Goal: Task Accomplishment & Management: Manage account settings

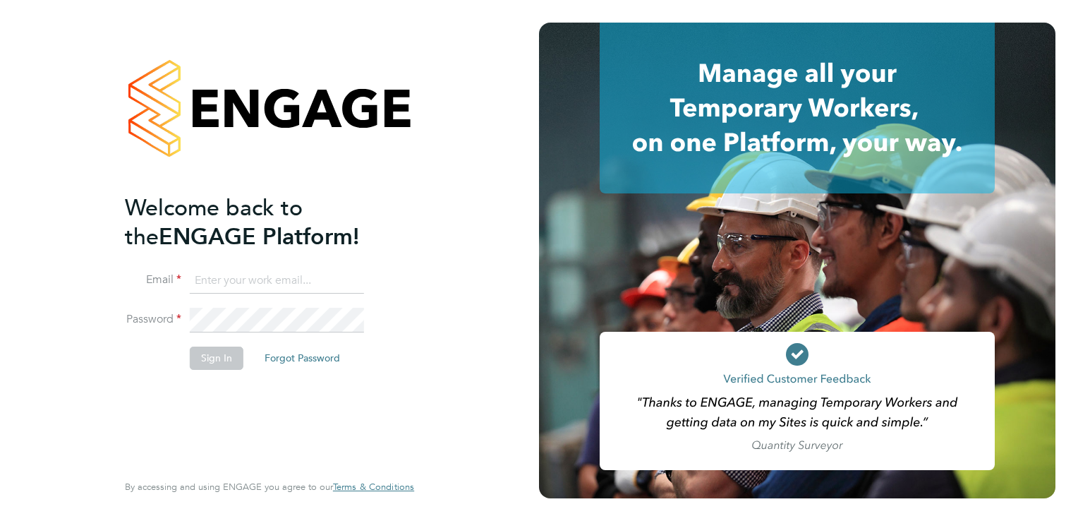
type input "anthony.court@bhafc.co.uk"
click at [206, 351] on button "Sign In" at bounding box center [217, 357] width 54 height 23
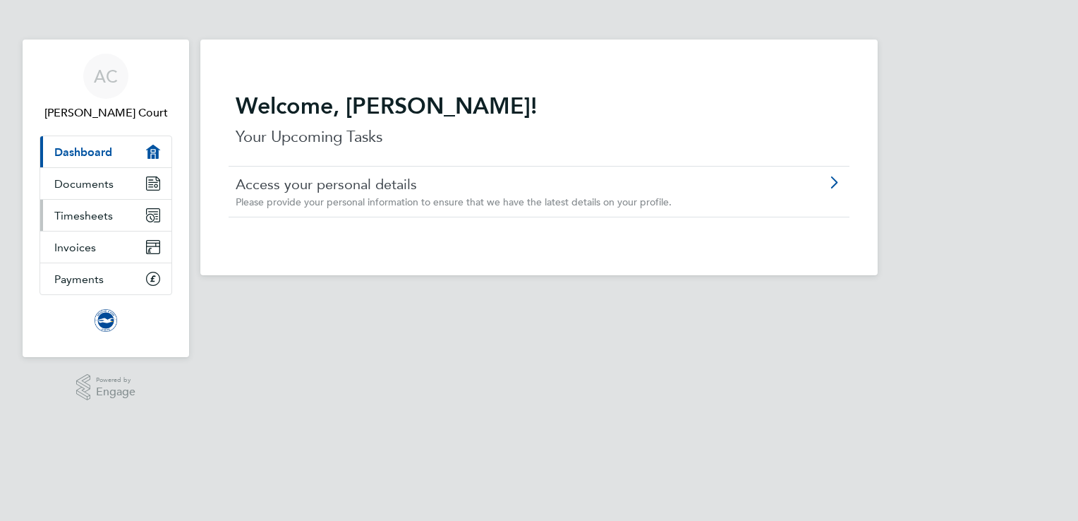
click at [107, 211] on span "Timesheets" at bounding box center [83, 215] width 59 height 13
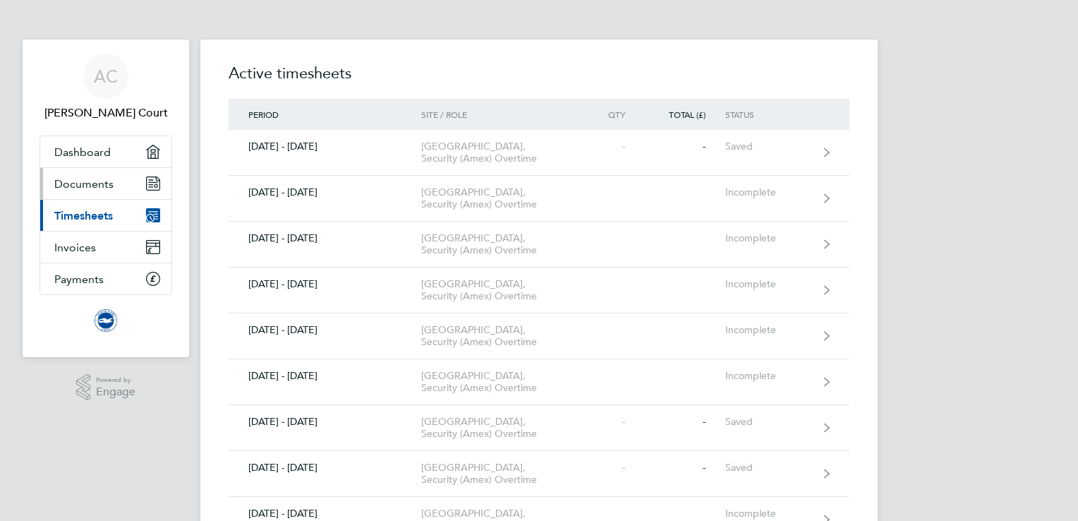
click at [108, 182] on span "Documents" at bounding box center [83, 183] width 59 height 13
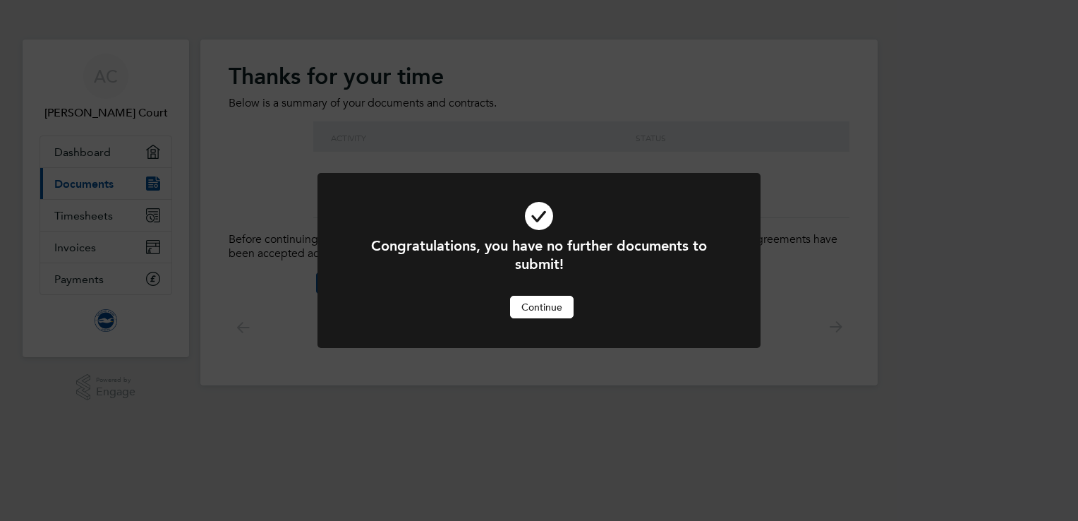
click at [351, 216] on div at bounding box center [538, 260] width 443 height 175
click at [183, 165] on div "Congratulations, you have no further documents to submit! Cancel Continue" at bounding box center [539, 260] width 1078 height 521
click at [542, 315] on button "Continue" at bounding box center [541, 307] width 63 height 23
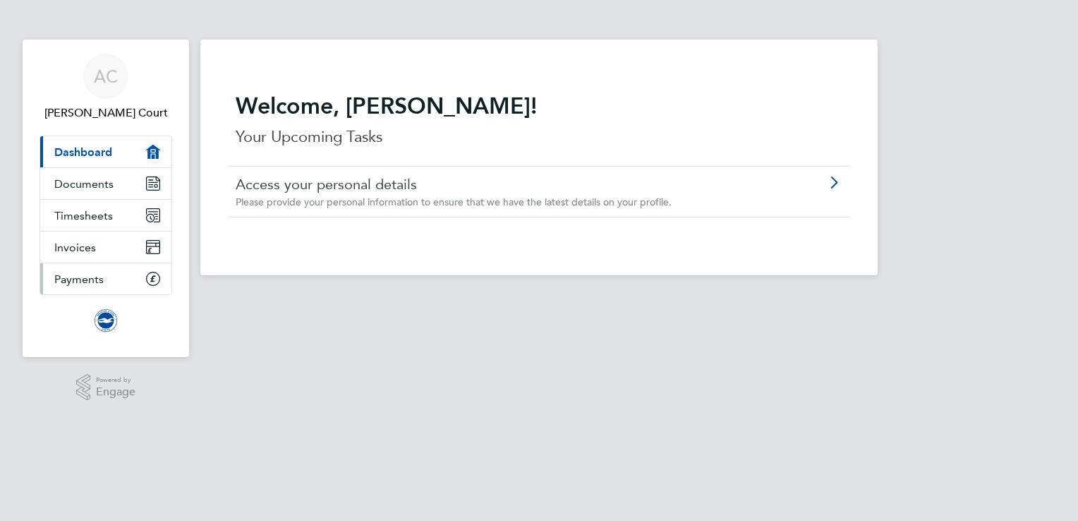
click at [109, 281] on link "Payments" at bounding box center [105, 278] width 131 height 31
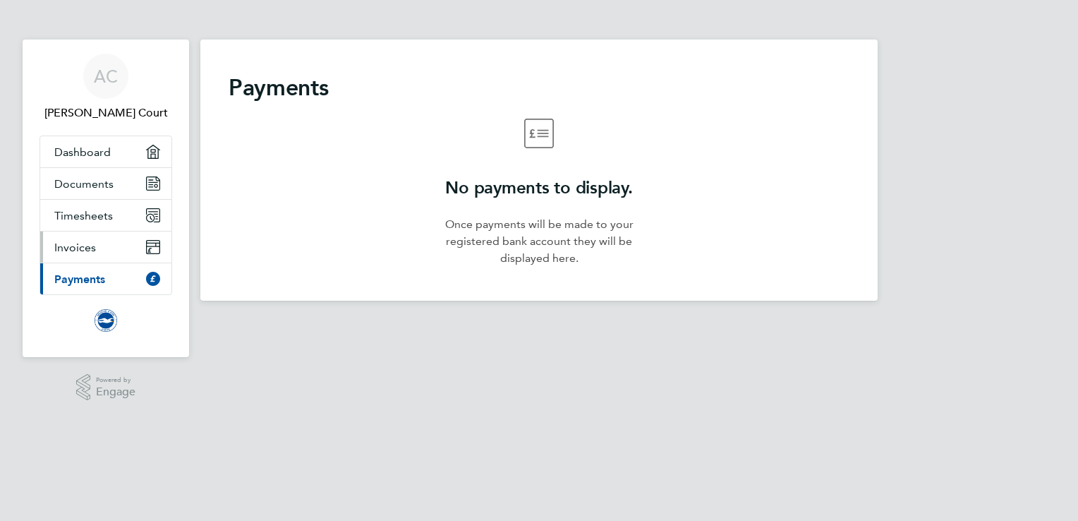
click at [89, 247] on span "Invoices" at bounding box center [75, 247] width 42 height 13
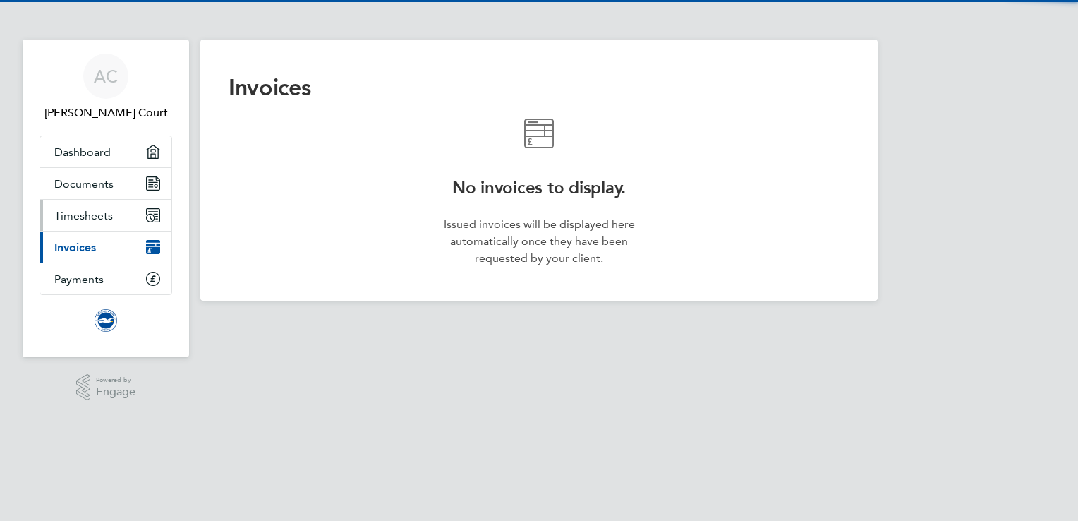
click at [101, 213] on span "Timesheets" at bounding box center [83, 215] width 59 height 13
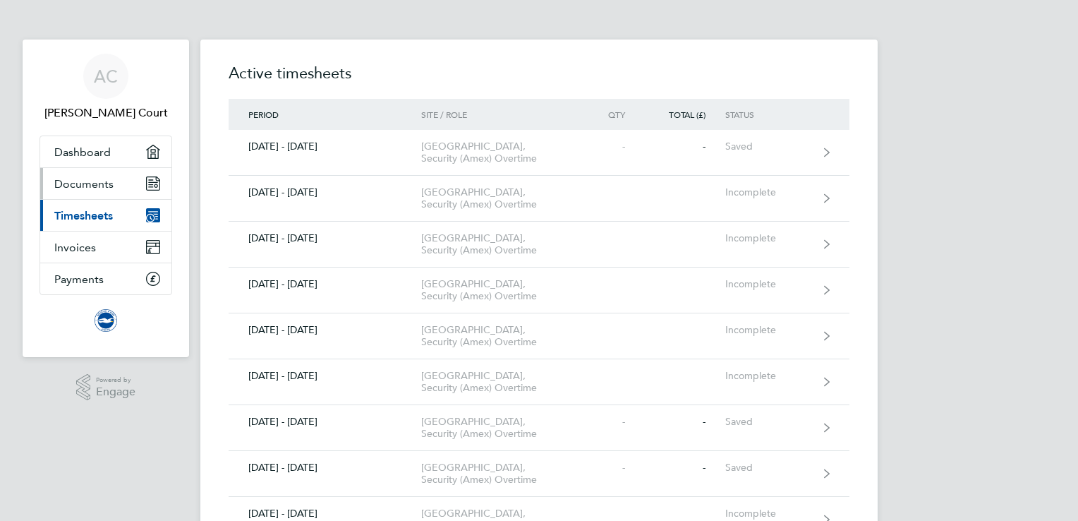
click at [119, 179] on link "Documents" at bounding box center [105, 183] width 131 height 31
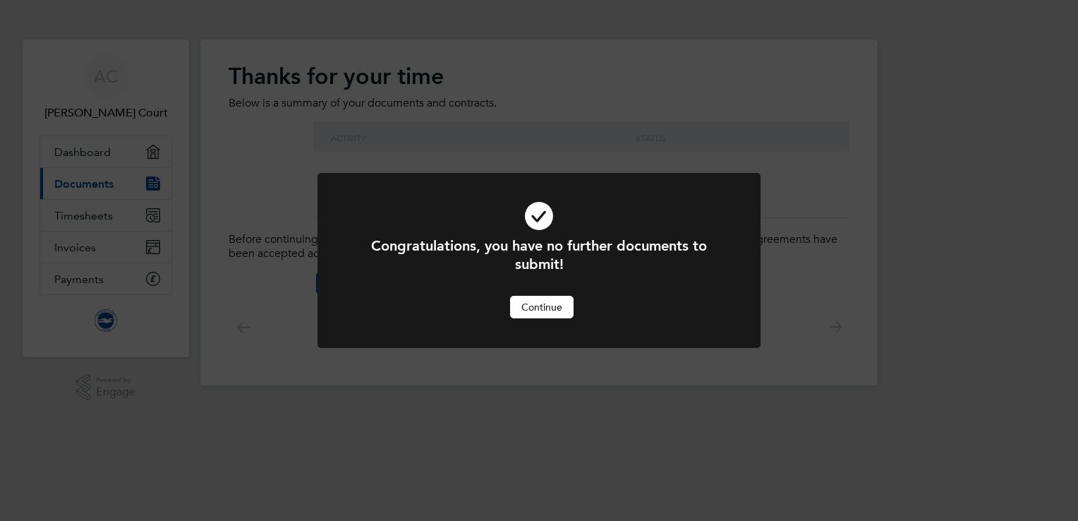
click at [534, 301] on button "Continue" at bounding box center [541, 307] width 63 height 23
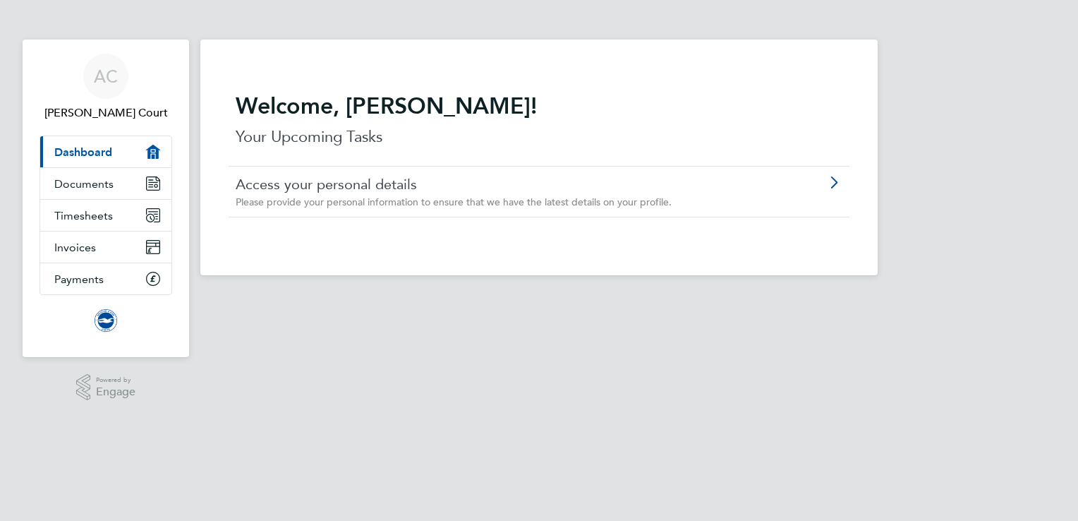
click at [111, 317] on img "Main navigation" at bounding box center [106, 320] width 23 height 23
click at [111, 80] on span "AC" at bounding box center [106, 76] width 24 height 18
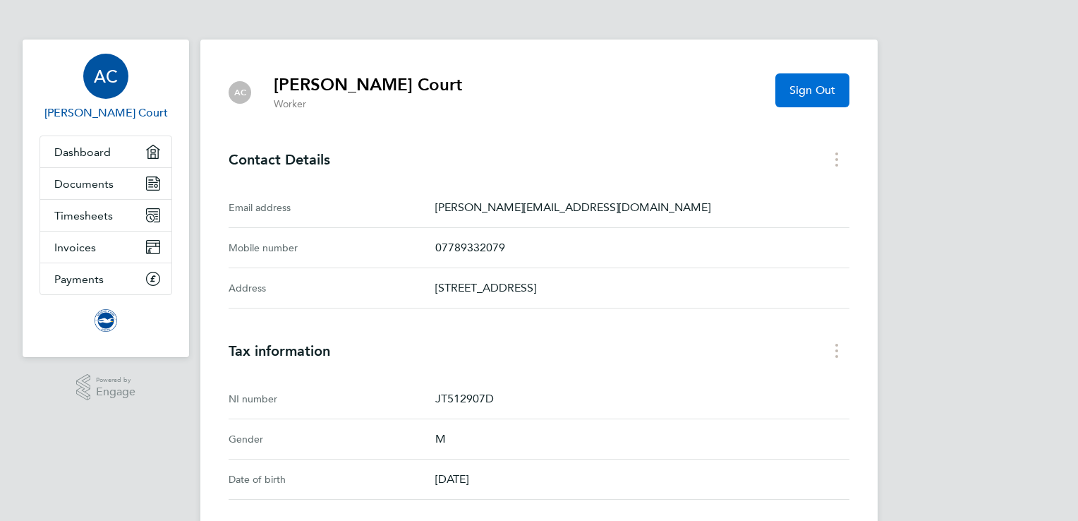
click at [807, 99] on button "Sign Out" at bounding box center [812, 90] width 74 height 34
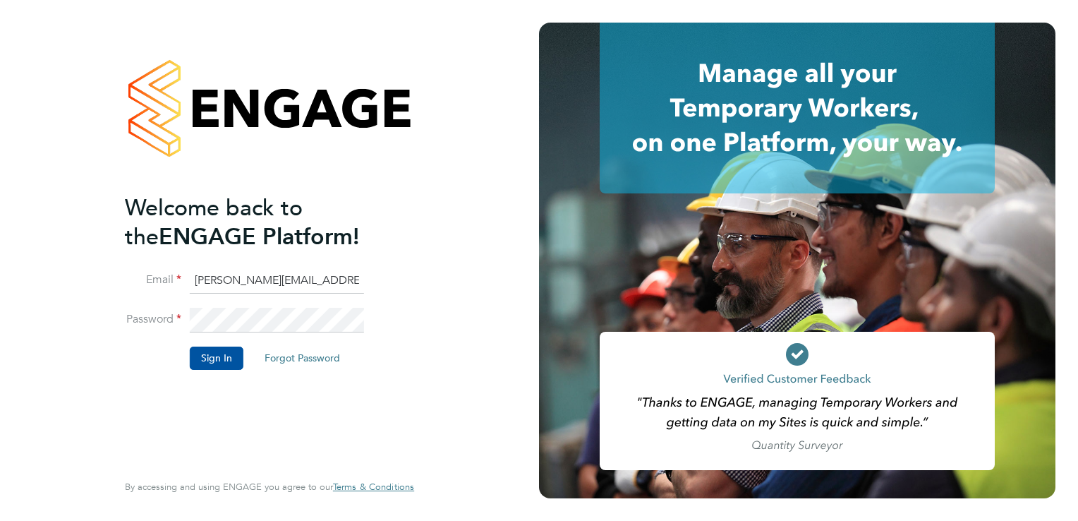
drag, startPoint x: 339, startPoint y: 275, endPoint x: 138, endPoint y: 275, distance: 201.0
click at [138, 275] on li "Email anthony.court@bhafc.co.uk" at bounding box center [262, 287] width 275 height 39
click at [127, 403] on div "Welcome back to the ENGAGE Platform! Email safety Password Sign In Forgot Passw…" at bounding box center [262, 330] width 275 height 275
click at [236, 281] on input "safety" at bounding box center [277, 280] width 174 height 25
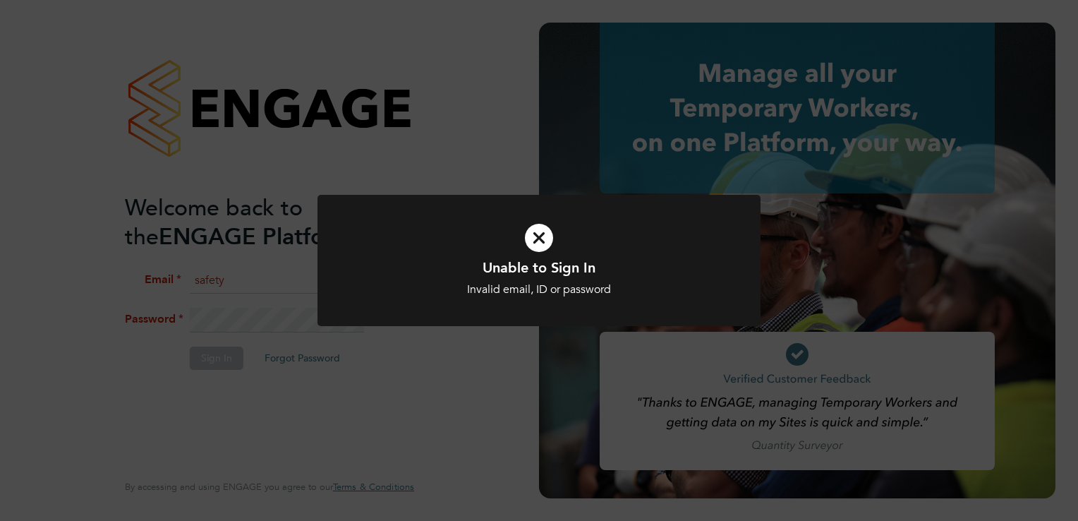
click at [280, 312] on div "Unable to Sign In Invalid email, ID or password Cancel Okay" at bounding box center [539, 260] width 1078 height 521
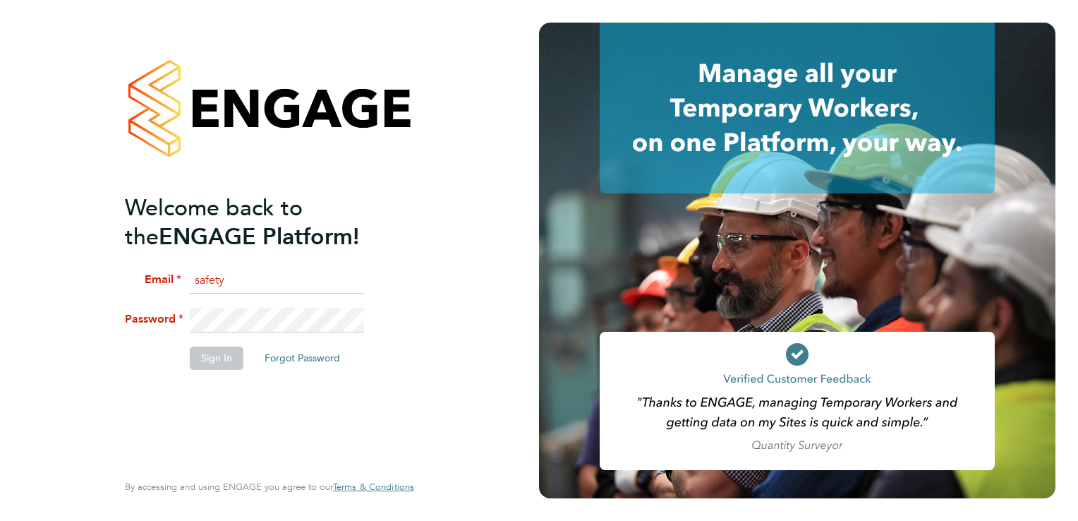
click at [257, 285] on input "safety" at bounding box center [277, 280] width 174 height 25
type input "safetysecurity@brightonandhovealbion.com"
click at [169, 308] on li "Password" at bounding box center [262, 327] width 275 height 39
click at [198, 354] on button "Sign In" at bounding box center [217, 357] width 54 height 23
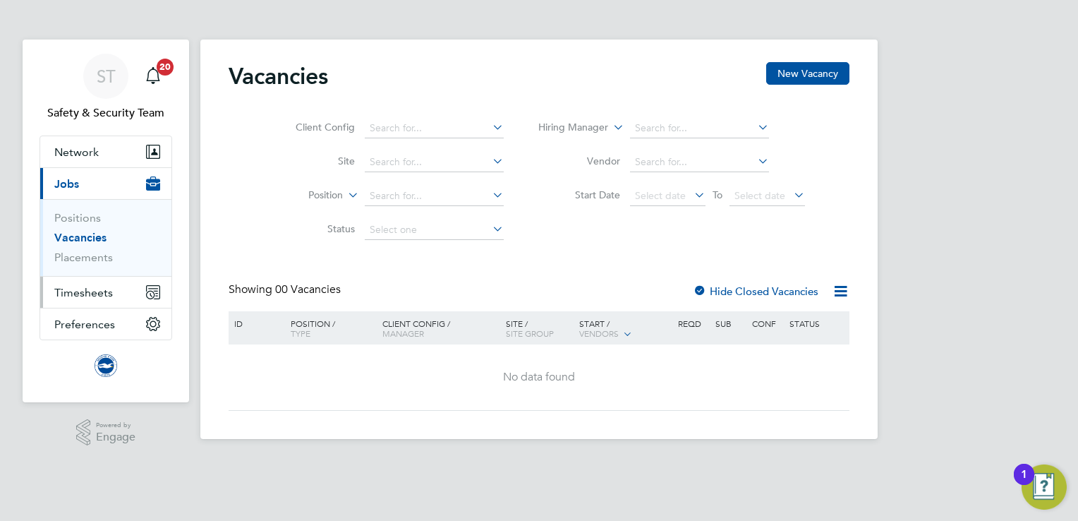
click at [107, 292] on span "Timesheets" at bounding box center [83, 292] width 59 height 13
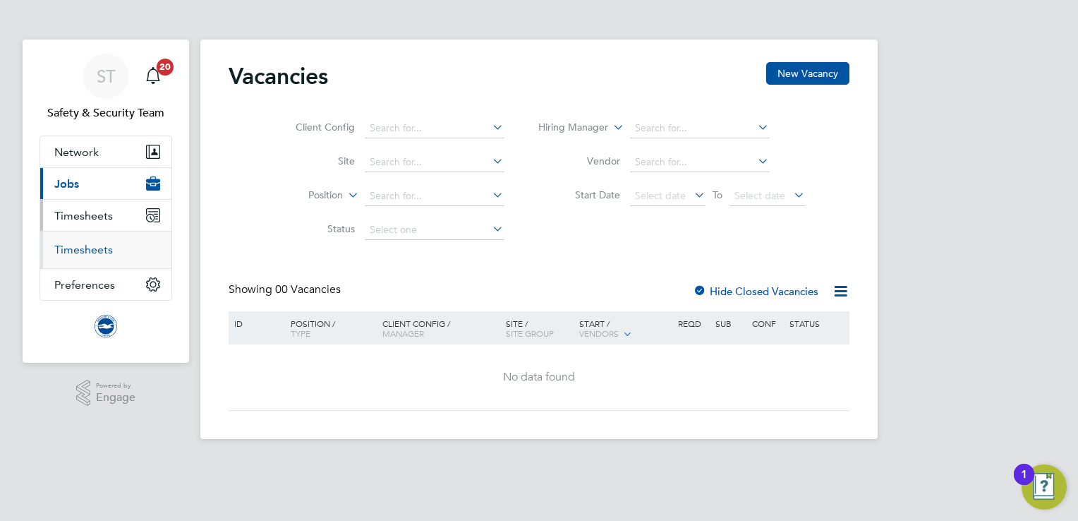
click at [91, 247] on link "Timesheets" at bounding box center [83, 249] width 59 height 13
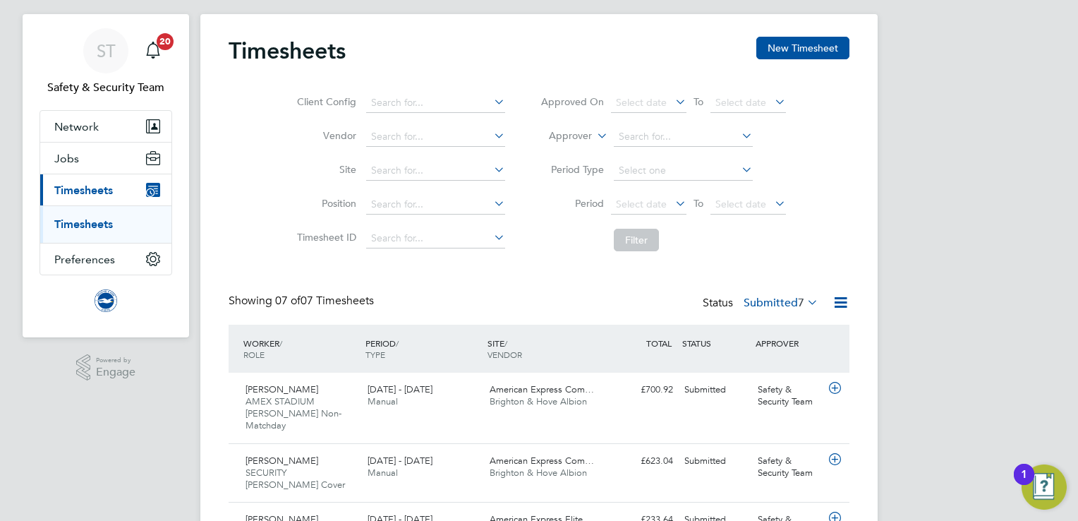
scroll to position [20, 0]
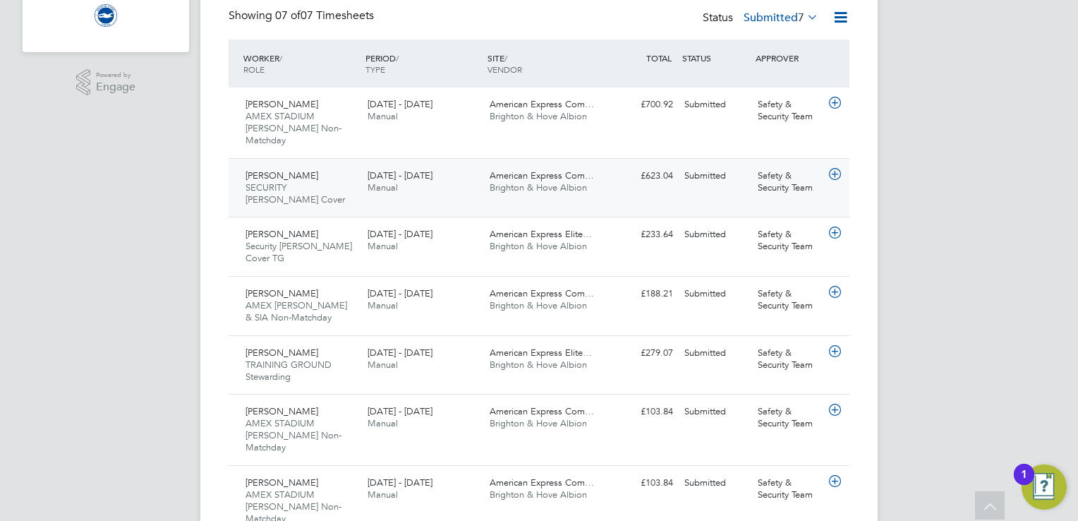
click at [379, 181] on span "Manual" at bounding box center [382, 187] width 30 height 12
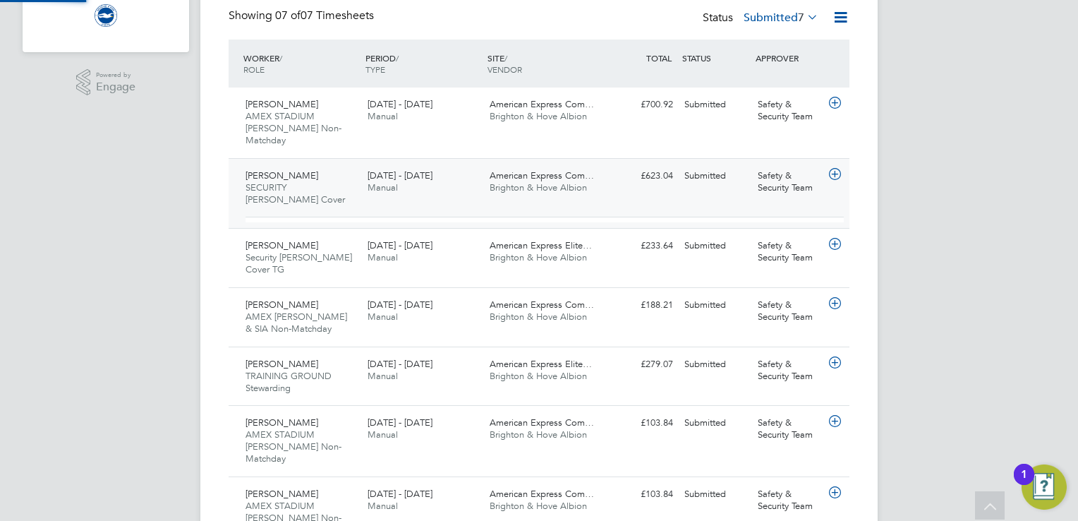
scroll to position [23, 137]
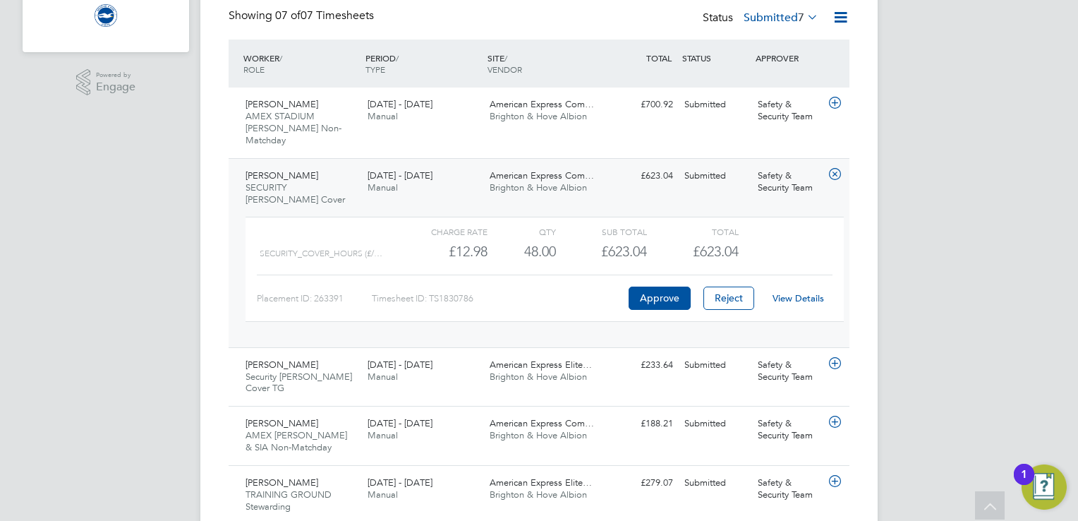
click at [796, 292] on link "View Details" at bounding box center [797, 298] width 51 height 12
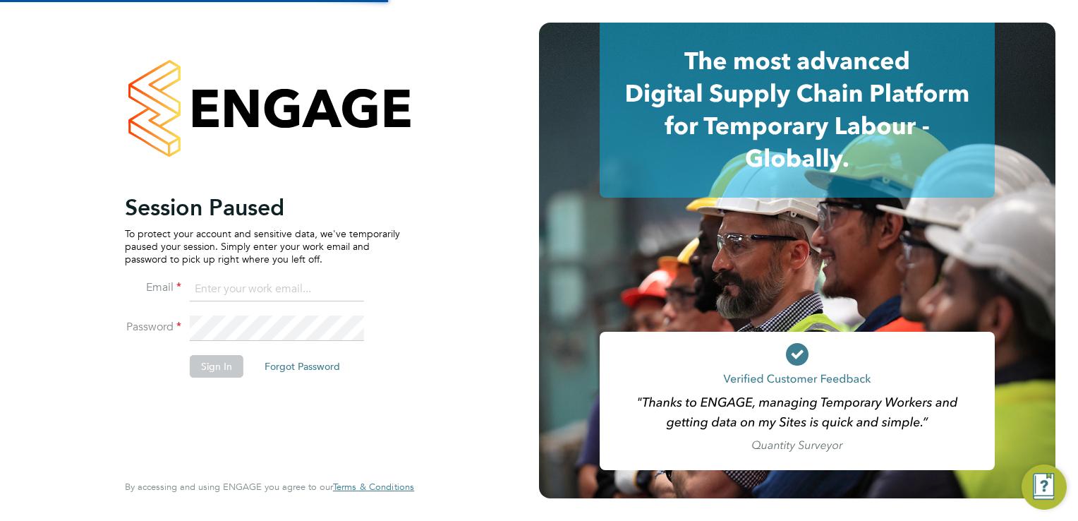
type input "safetysecurity@brightonandhovealbion.com"
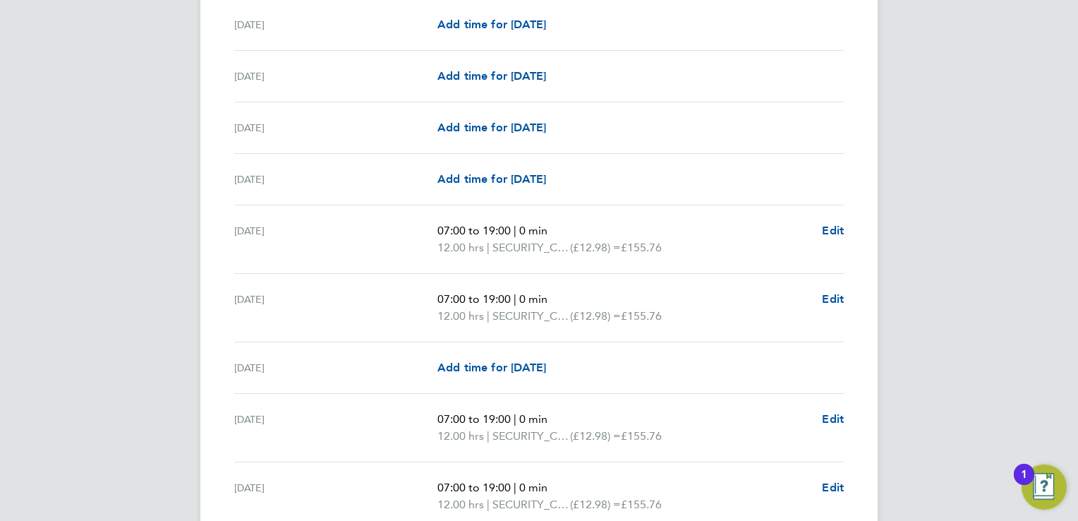
scroll to position [1016, 0]
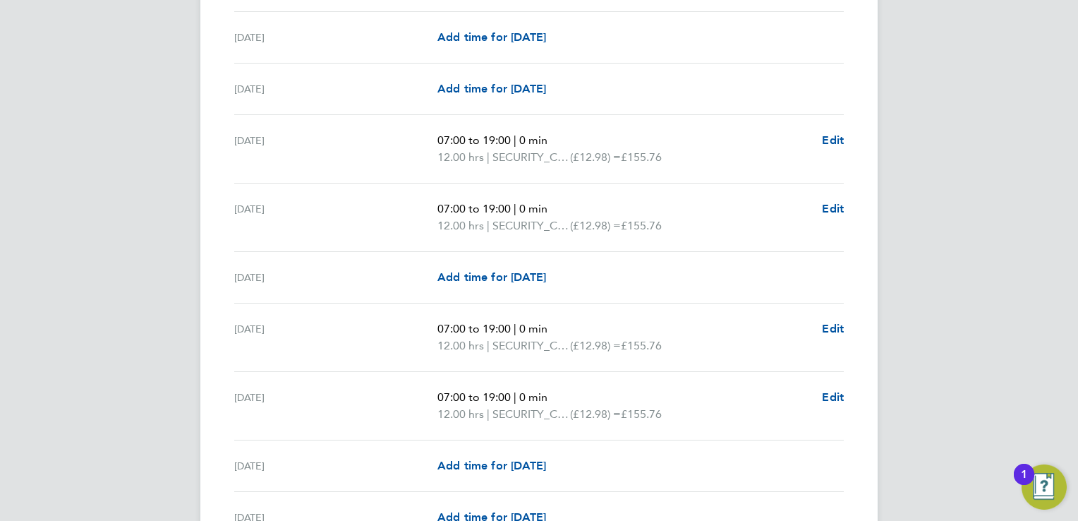
click at [1048, 199] on div "ST Safety & Security Team Notifications 20 Applications: Network Sites Workers …" at bounding box center [539, 83] width 1078 height 2198
click at [1073, 24] on div "ST Safety & Security Team Notifications 20 Applications: Network Sites Workers …" at bounding box center [539, 83] width 1078 height 2198
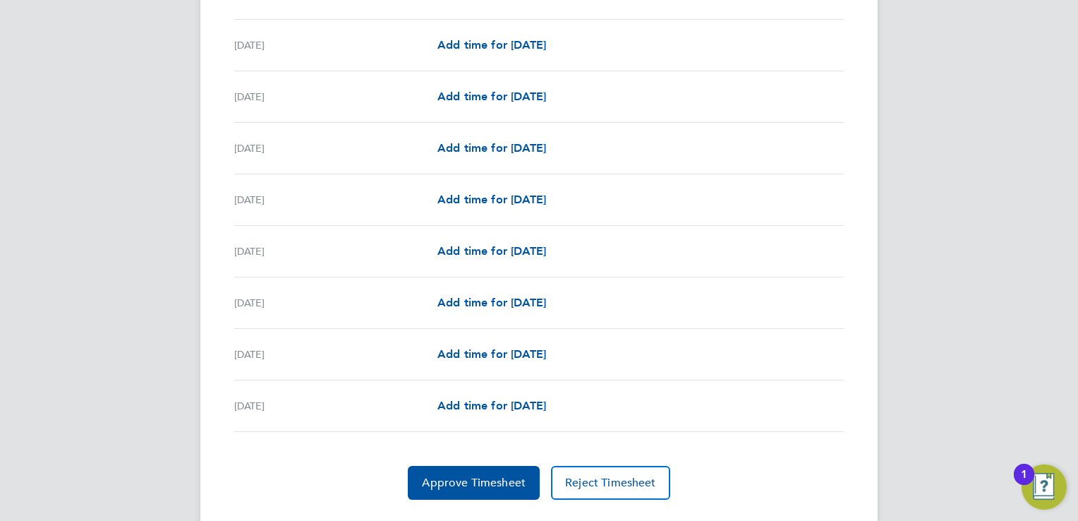
scroll to position [1665, 0]
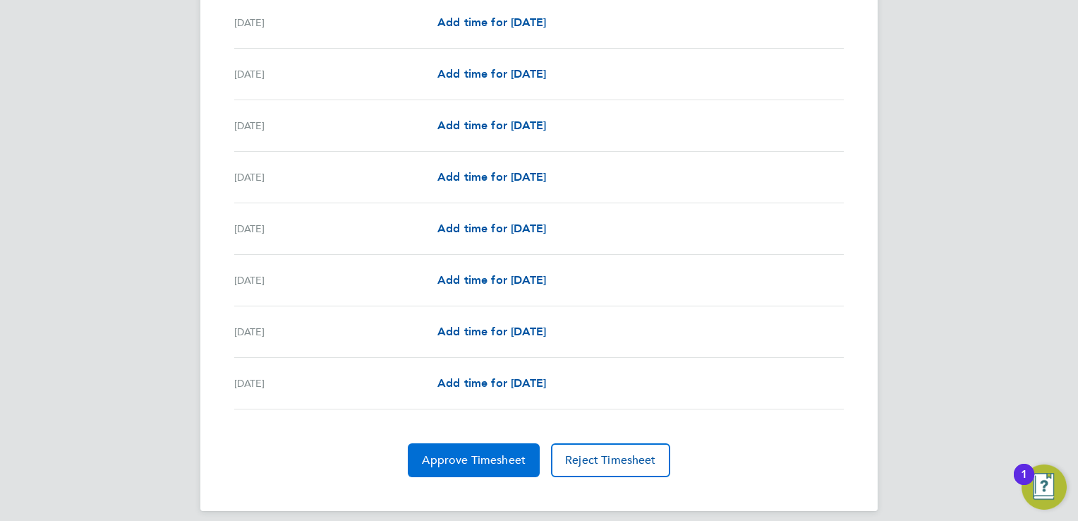
click at [471, 460] on span "Approve Timesheet" at bounding box center [474, 460] width 104 height 14
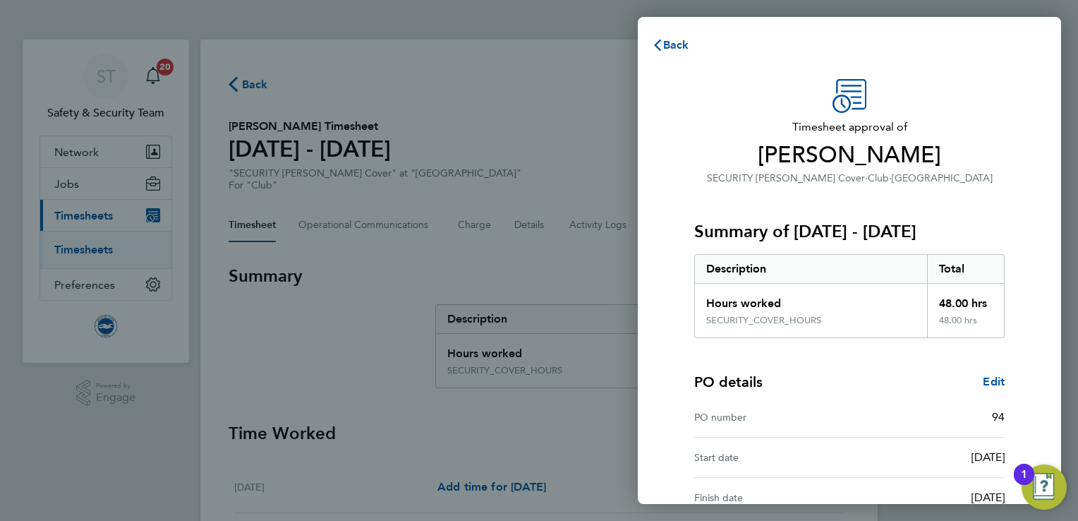
click at [1030, 190] on div "Timesheet approval of Alice Richardson SECURITY Steward Cover · Club · American…" at bounding box center [849, 360] width 423 height 597
drag, startPoint x: 1030, startPoint y: 190, endPoint x: 1043, endPoint y: 306, distance: 116.5
click at [1043, 306] on div "Timesheet approval of Alice Richardson SECURITY Steward Cover · Club · American…" at bounding box center [849, 360] width 423 height 597
drag, startPoint x: 1043, startPoint y: 306, endPoint x: 1038, endPoint y: 360, distance: 53.8
click at [1038, 360] on div "Timesheet approval of Alice Richardson SECURITY Steward Cover · Club · American…" at bounding box center [849, 360] width 423 height 597
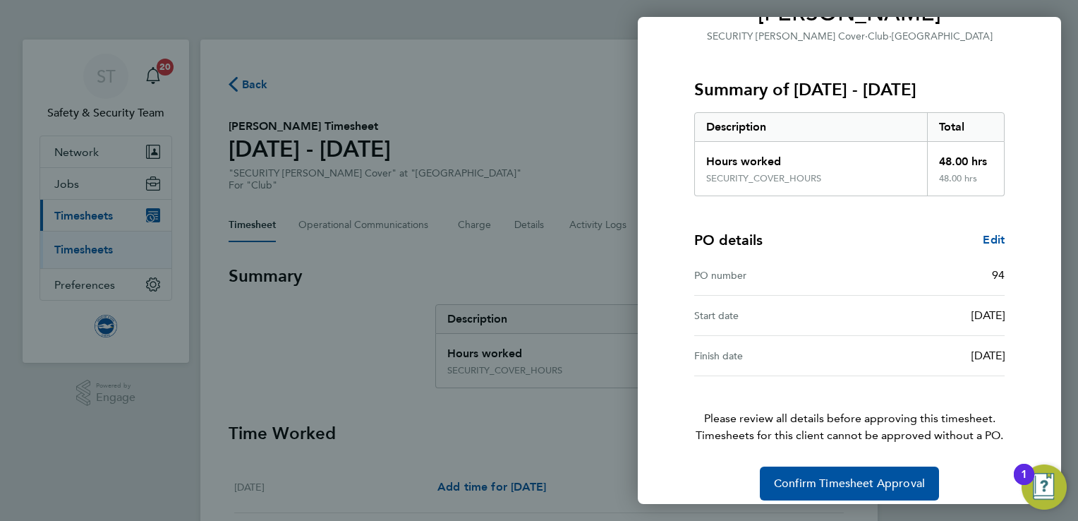
scroll to position [154, 0]
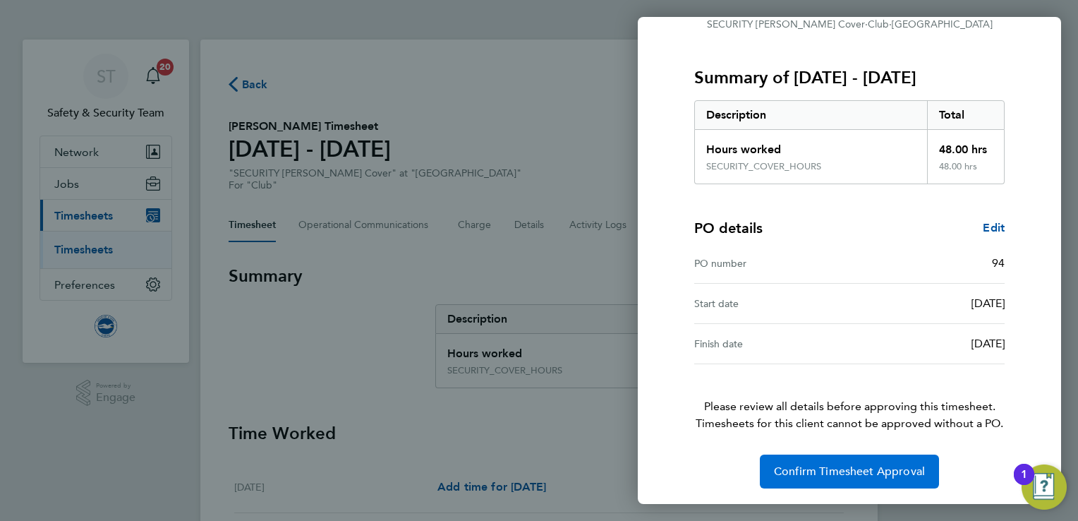
click at [887, 467] on span "Confirm Timesheet Approval" at bounding box center [849, 471] width 151 height 14
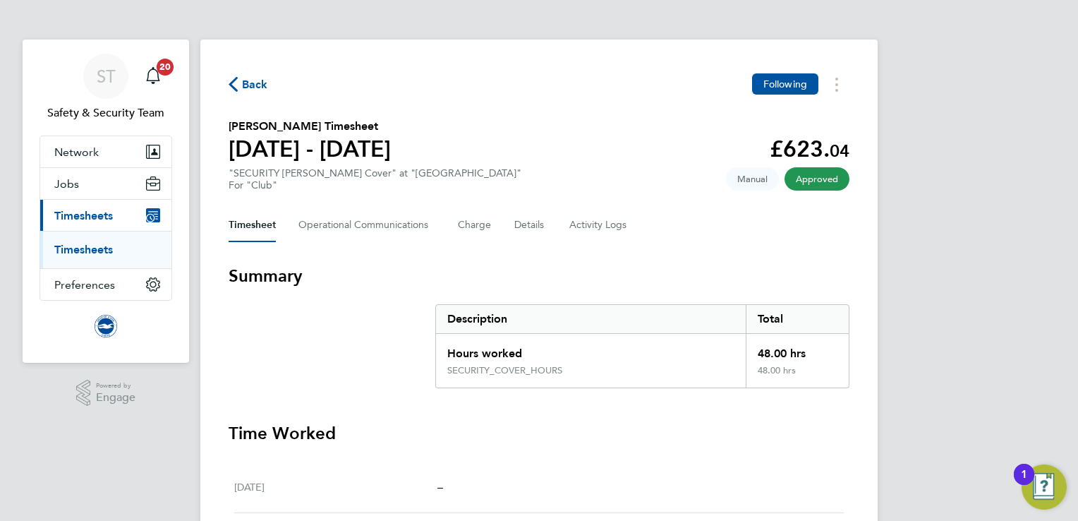
click at [85, 247] on link "Timesheets" at bounding box center [83, 249] width 59 height 13
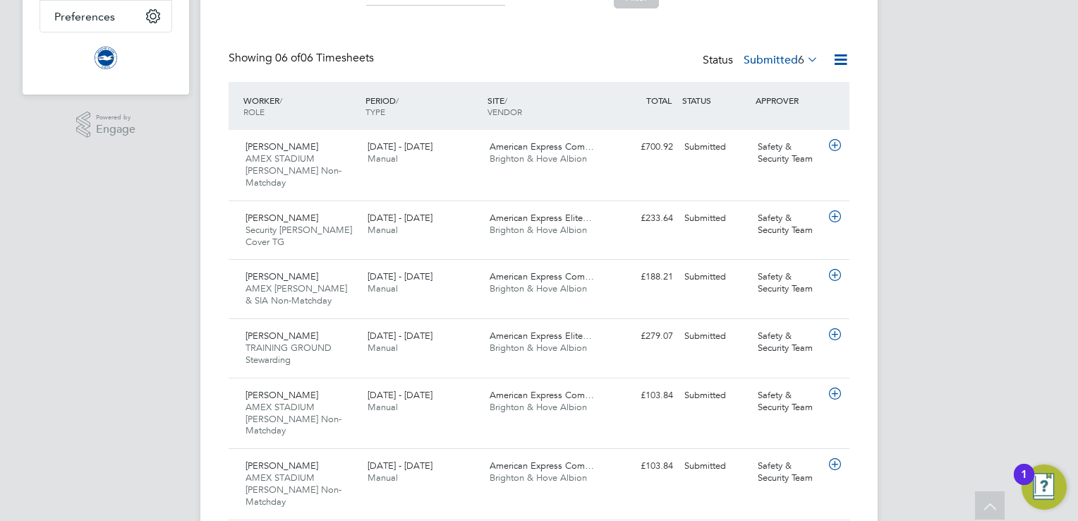
scroll to position [269, 0]
click at [454, 210] on div "1 - 30 Sep 2025 Manual" at bounding box center [423, 223] width 122 height 35
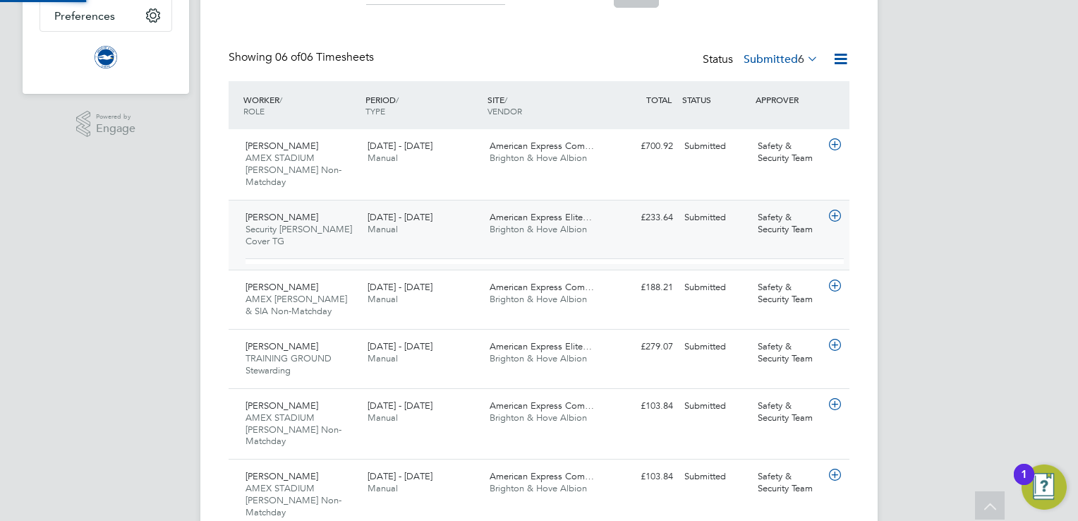
scroll to position [6, 6]
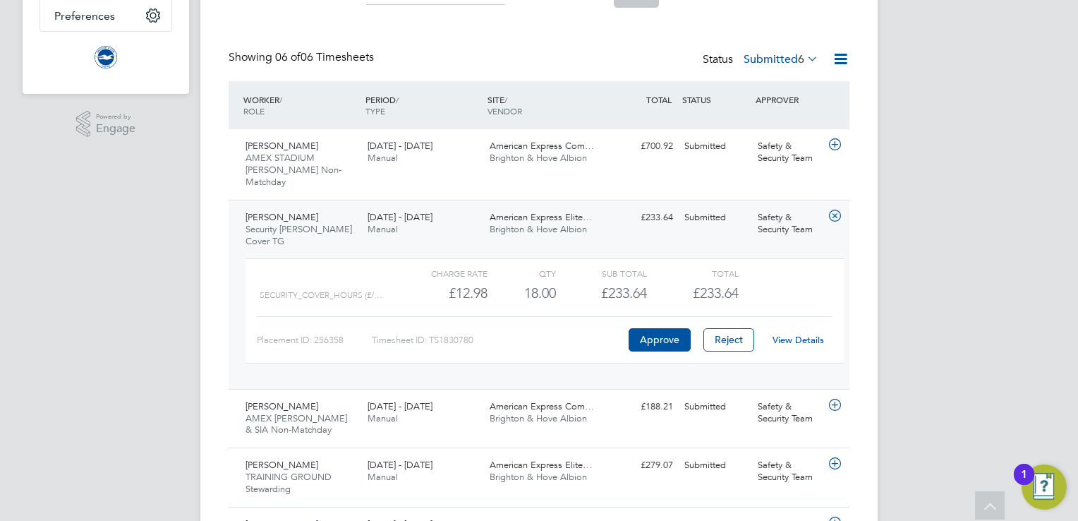
click at [807, 334] on link "View Details" at bounding box center [797, 340] width 51 height 12
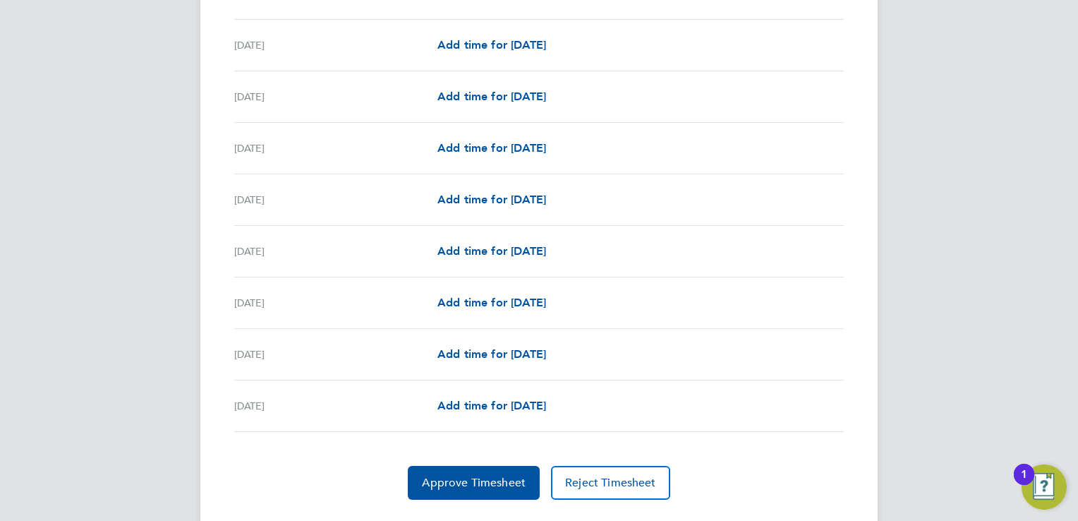
scroll to position [1580, 0]
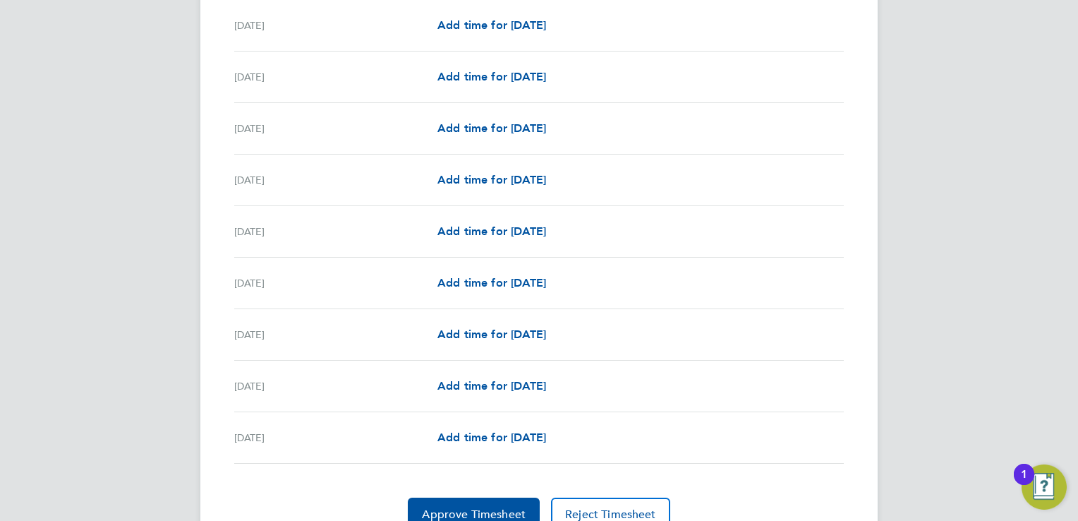
scroll to position [1638, 0]
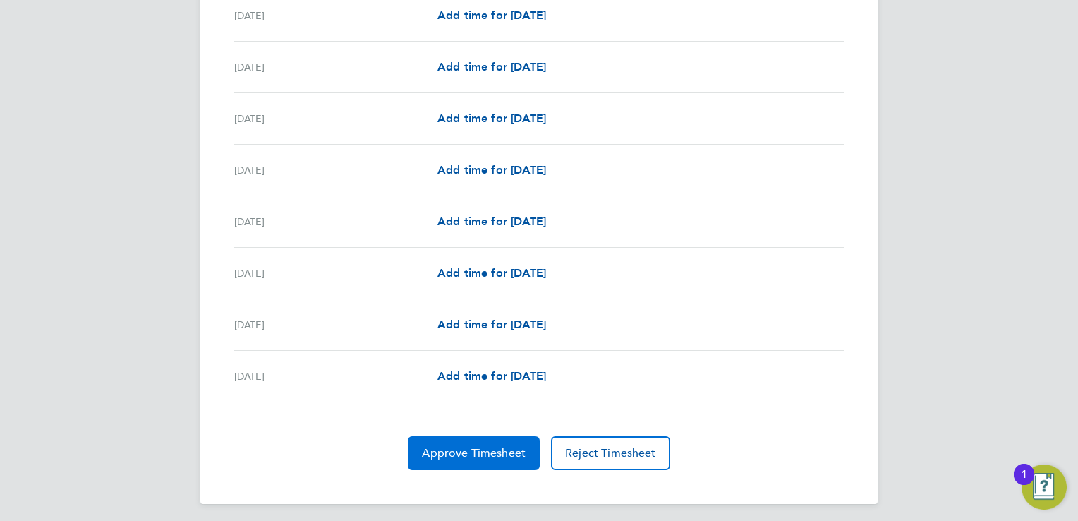
click at [478, 454] on span "Approve Timesheet" at bounding box center [474, 453] width 104 height 14
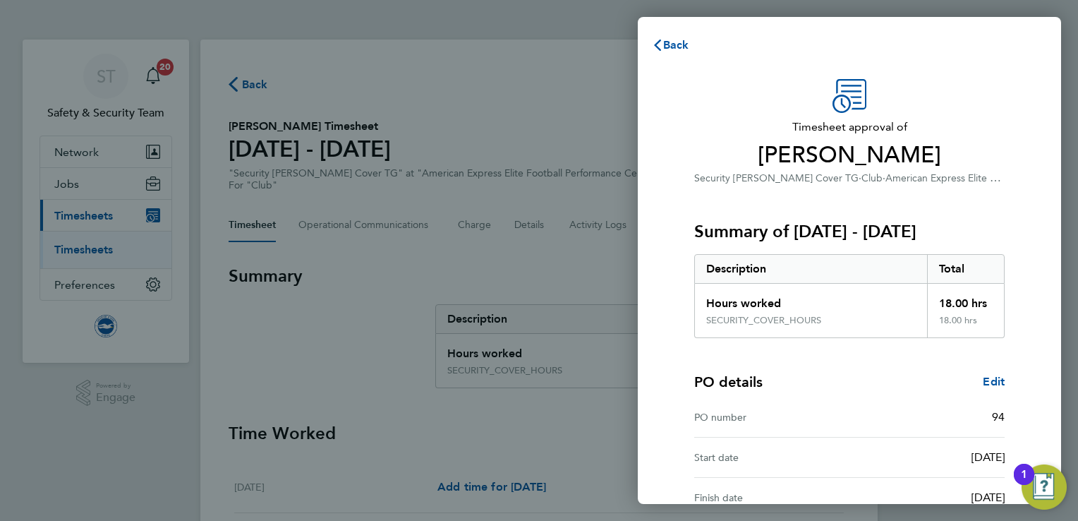
click at [981, 193] on div "Summary of 01 - 30 Sep 2025 Description Total Hours worked 18.00 hrs SECURITY_C…" at bounding box center [849, 262] width 310 height 152
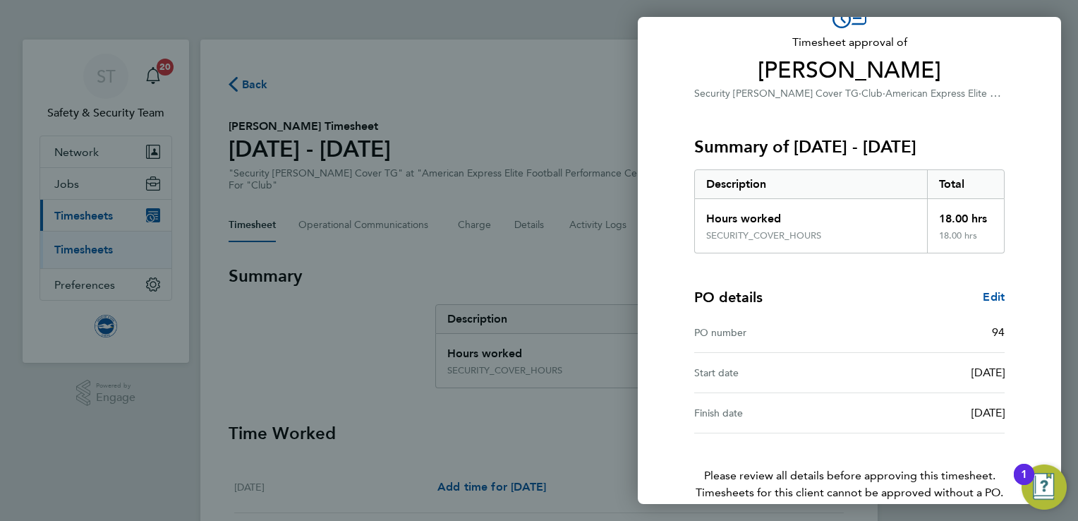
scroll to position [154, 0]
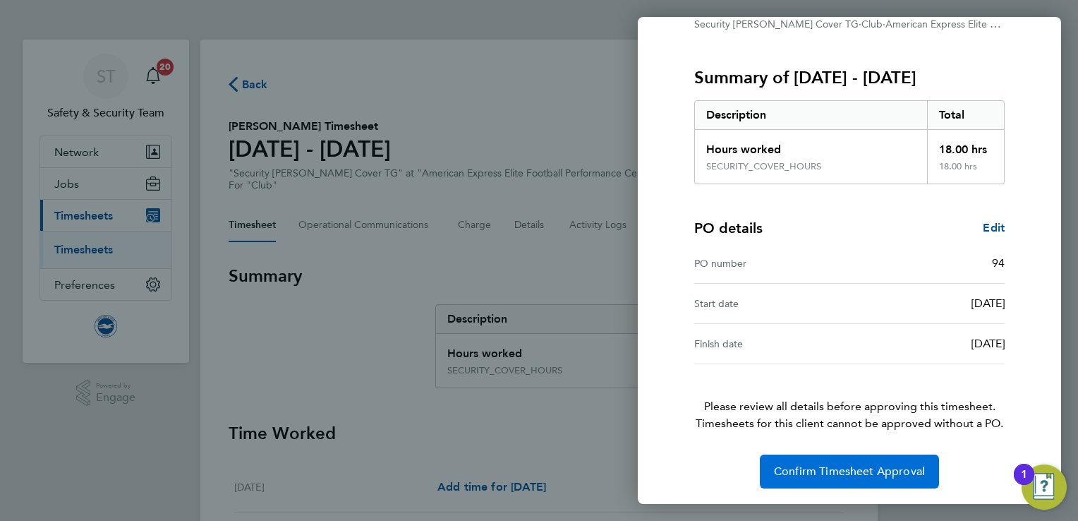
click at [862, 480] on button "Confirm Timesheet Approval" at bounding box center [849, 471] width 179 height 34
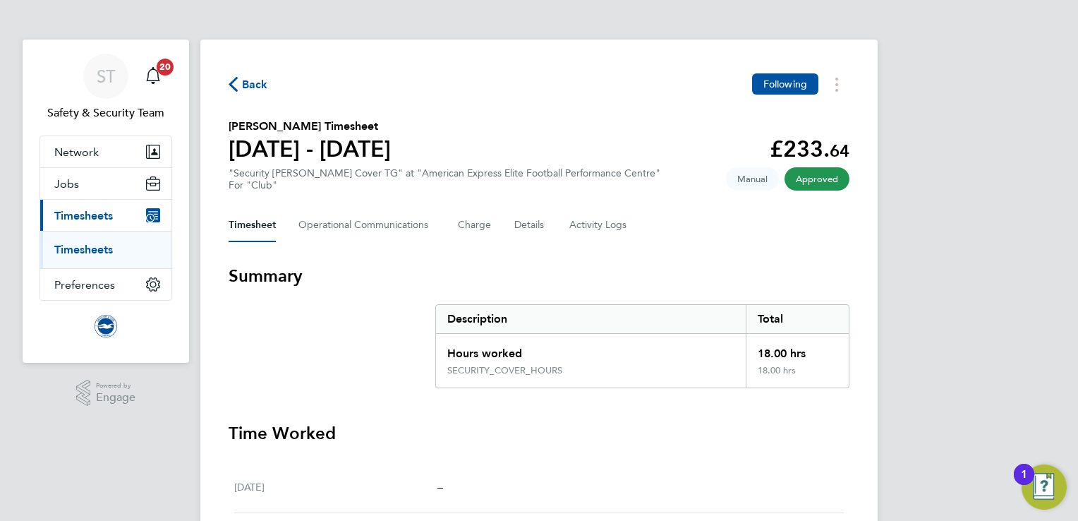
click at [105, 248] on link "Timesheets" at bounding box center [83, 249] width 59 height 13
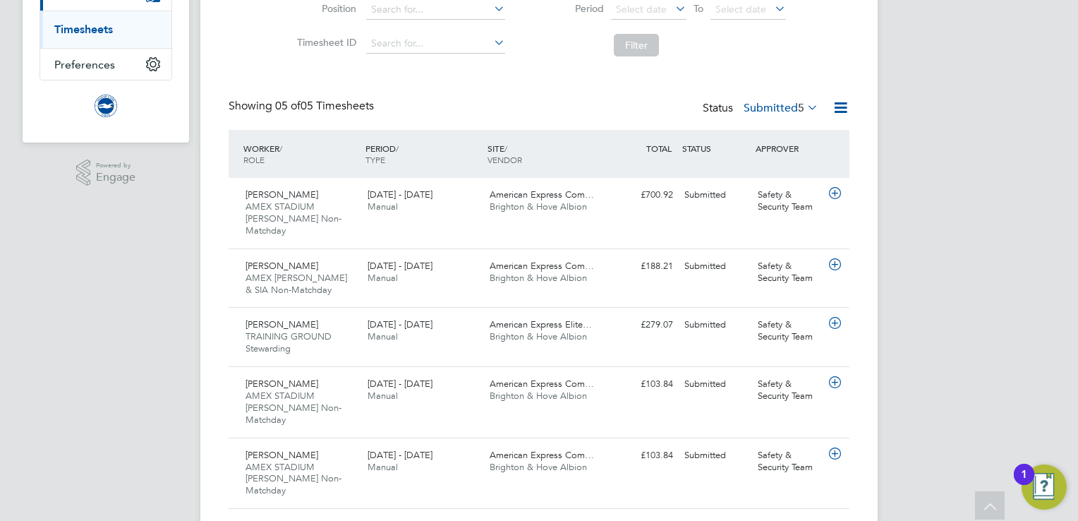
scroll to position [222, 0]
click at [465, 324] on div "[DATE] - [DATE] Manual" at bounding box center [423, 328] width 122 height 35
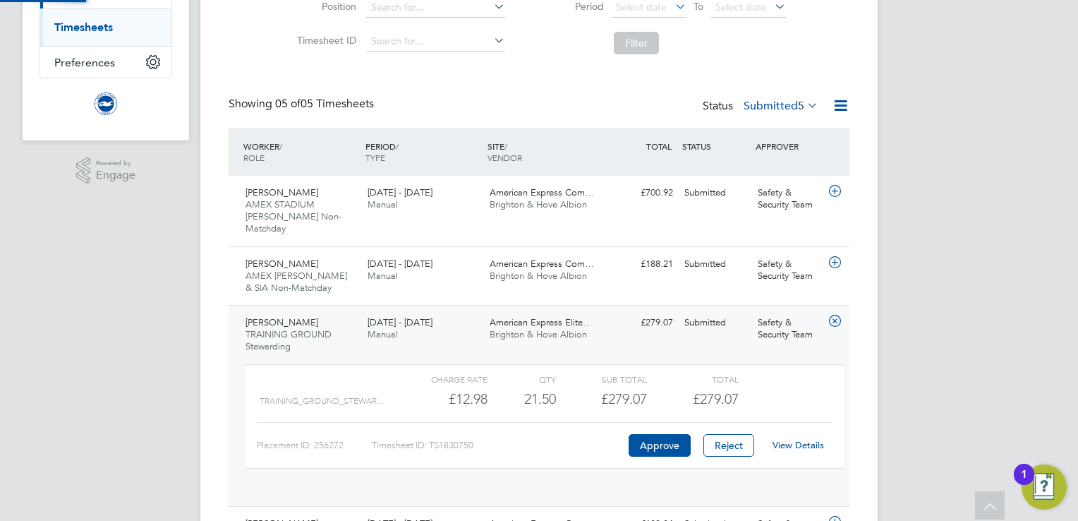
scroll to position [23, 137]
click at [797, 439] on link "View Details" at bounding box center [797, 445] width 51 height 12
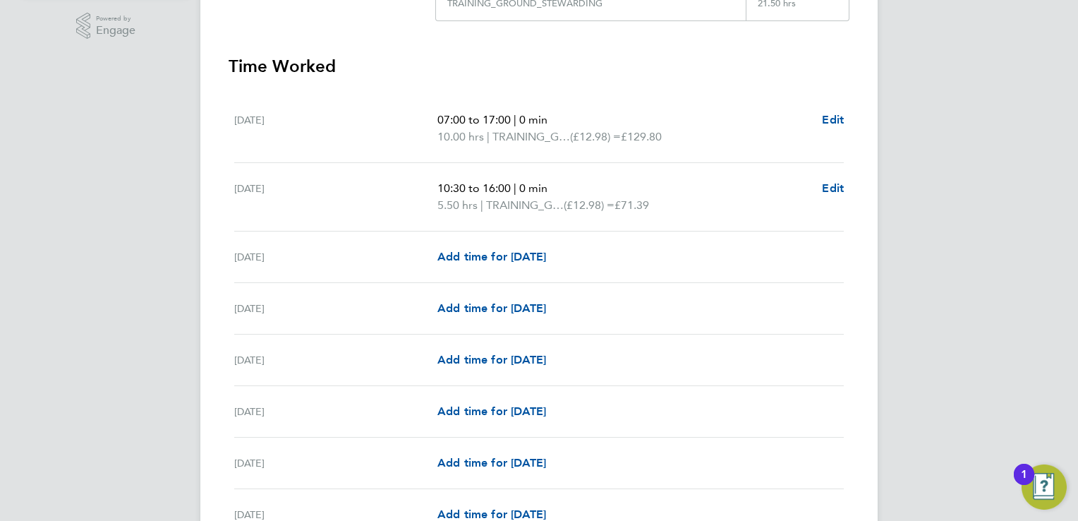
scroll to position [395, 0]
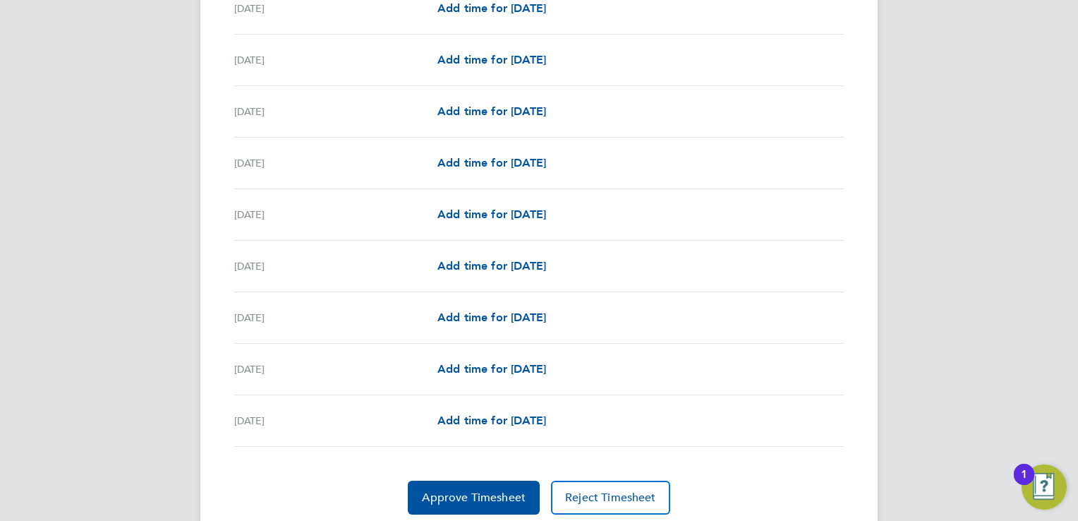
scroll to position [1636, 0]
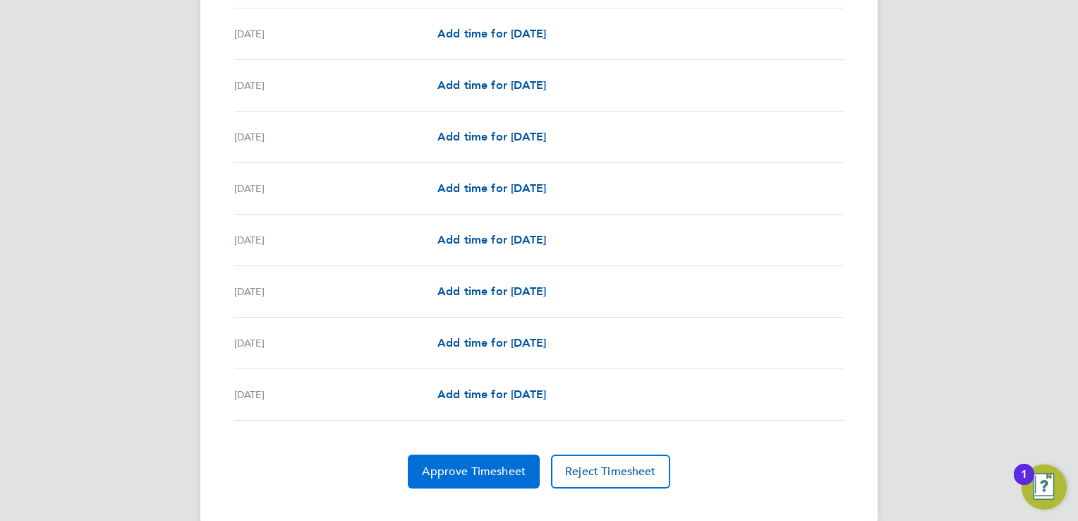
click at [494, 470] on span "Approve Timesheet" at bounding box center [474, 471] width 104 height 14
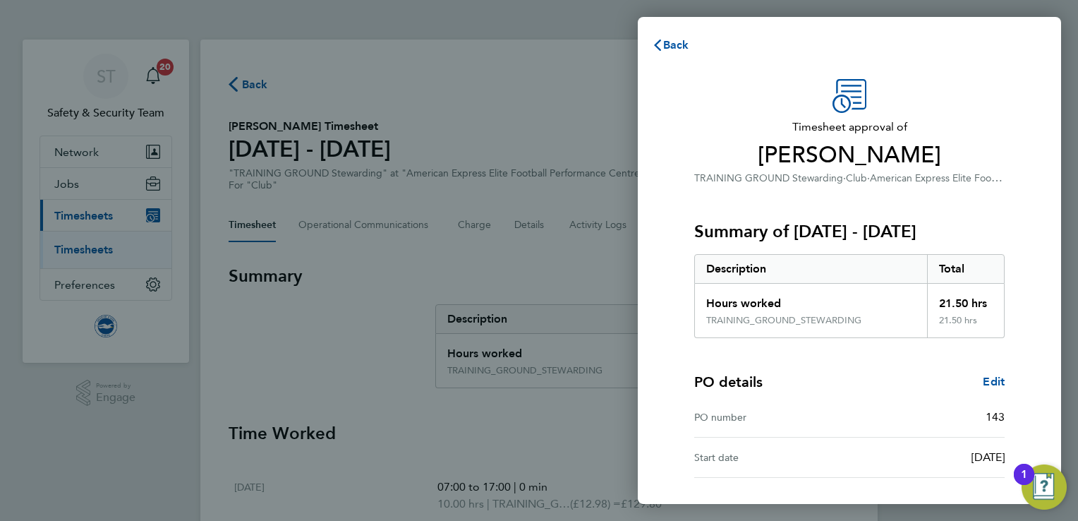
click at [1037, 233] on div "Timesheet approval of [PERSON_NAME] TRAINING GROUND Stewarding · Club · America…" at bounding box center [849, 340] width 423 height 557
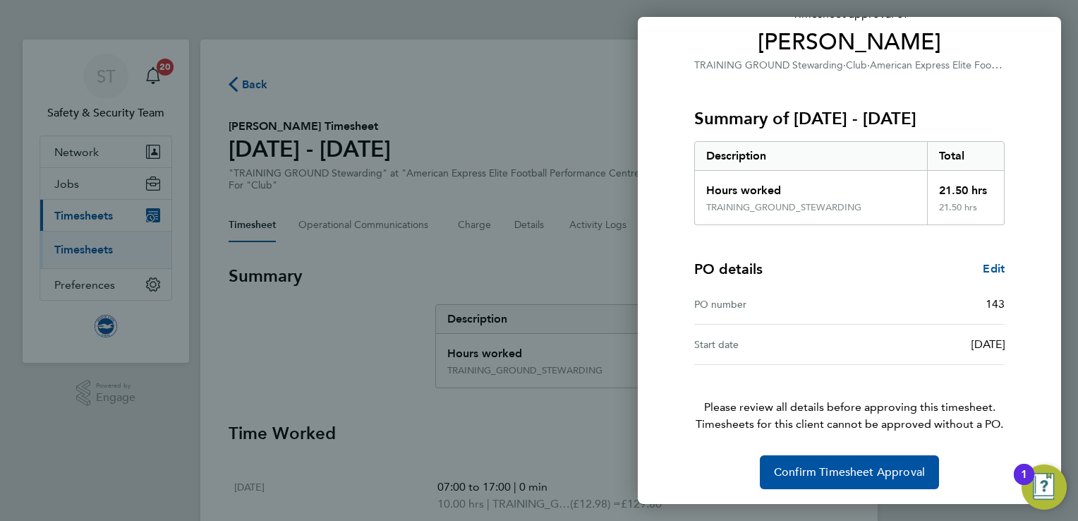
scroll to position [114, 0]
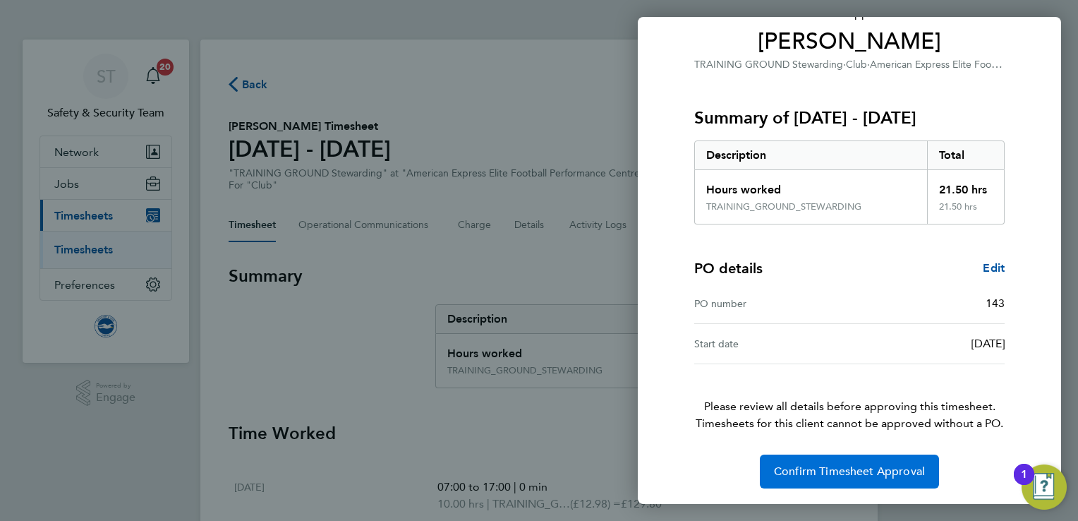
click at [860, 470] on span "Confirm Timesheet Approval" at bounding box center [849, 471] width 151 height 14
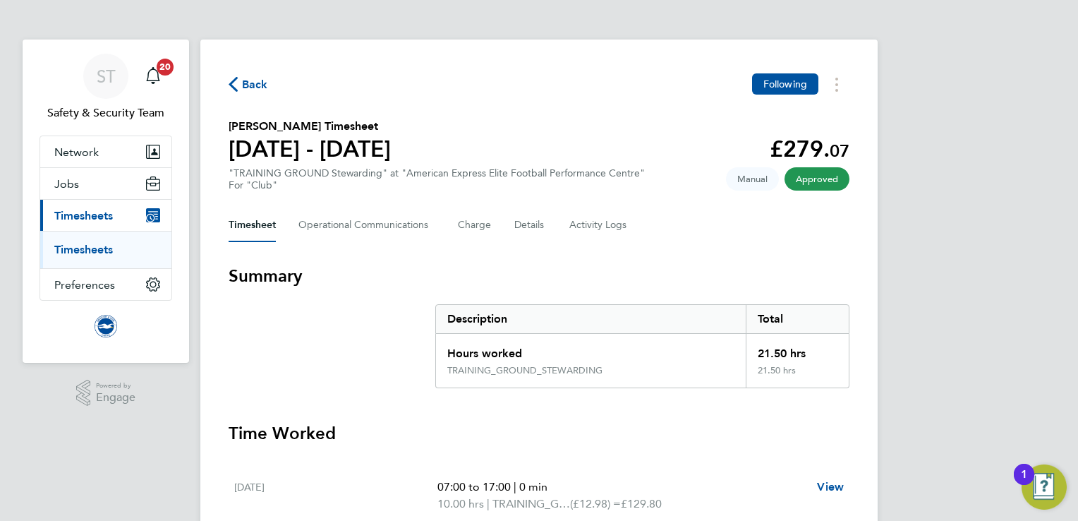
click at [96, 253] on link "Timesheets" at bounding box center [83, 249] width 59 height 13
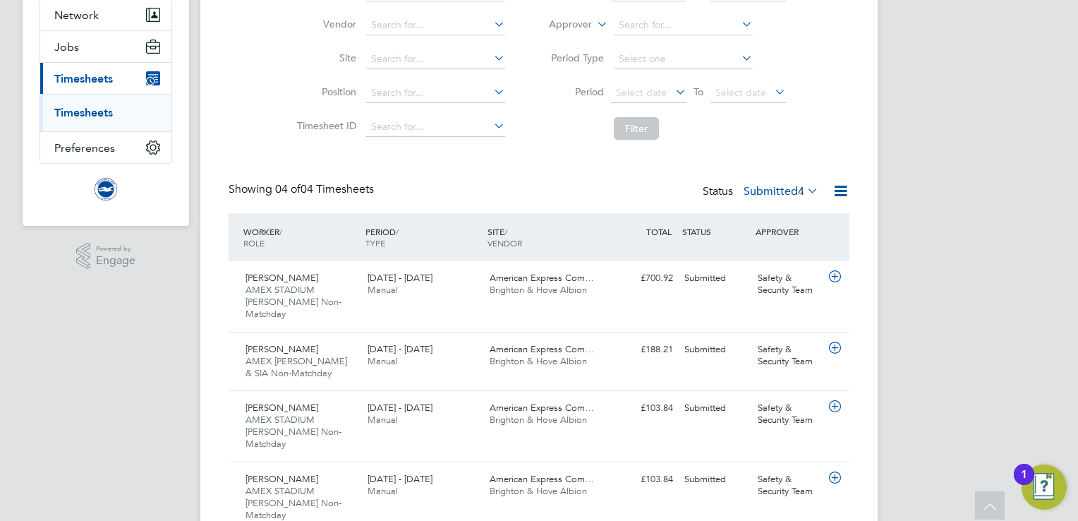
scroll to position [163, 0]
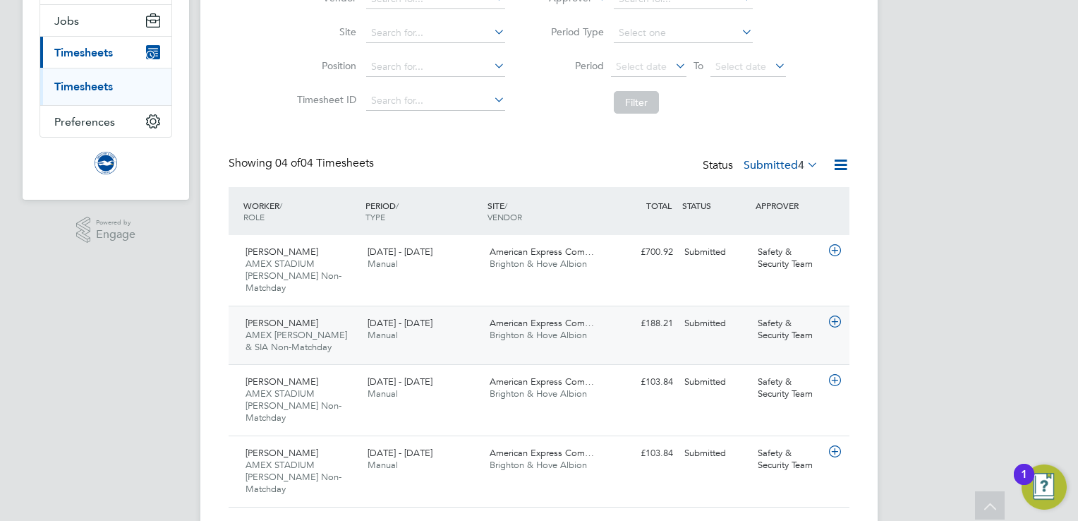
click at [444, 317] on div "1 - 30 Sep 2025 Manual" at bounding box center [423, 329] width 122 height 35
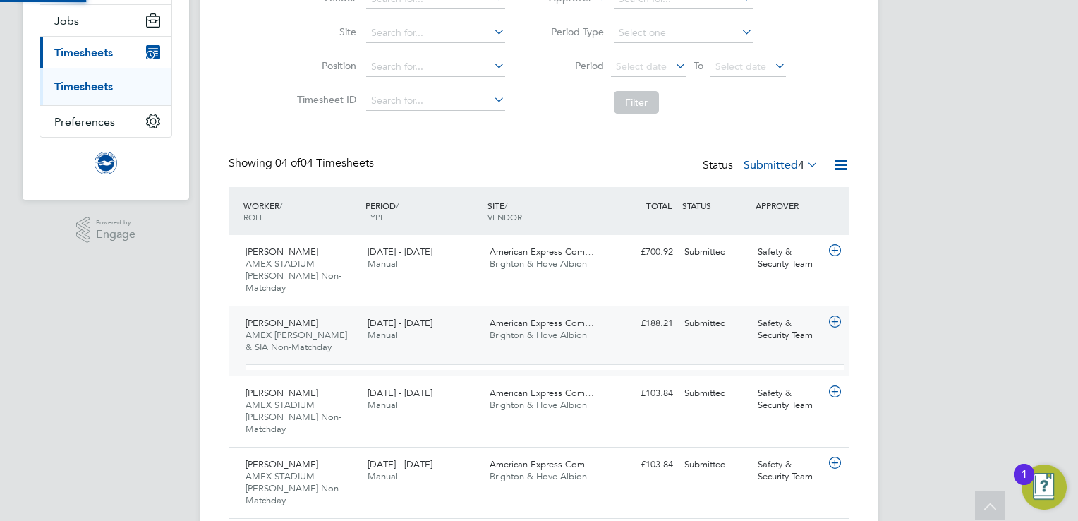
scroll to position [23, 137]
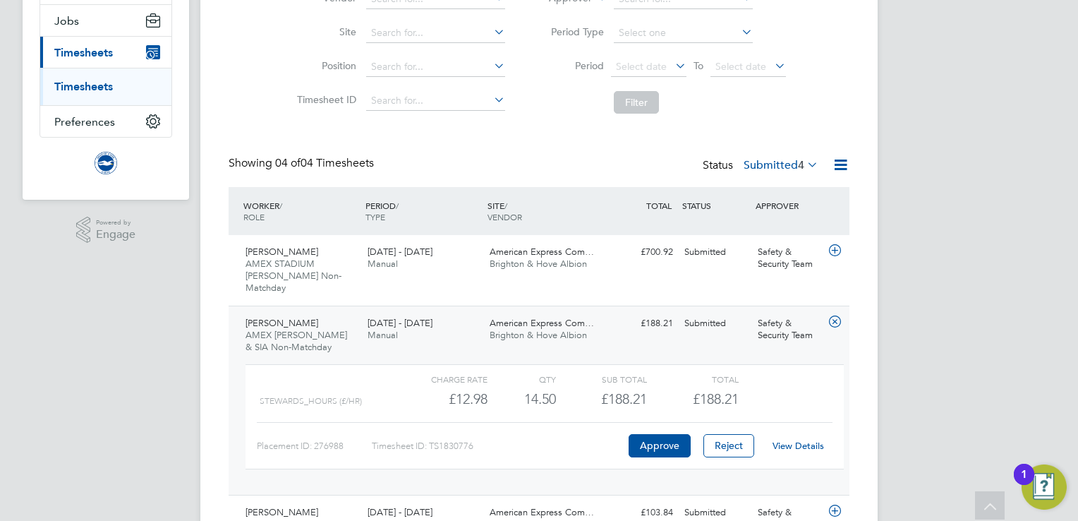
click at [804, 439] on link "View Details" at bounding box center [797, 445] width 51 height 12
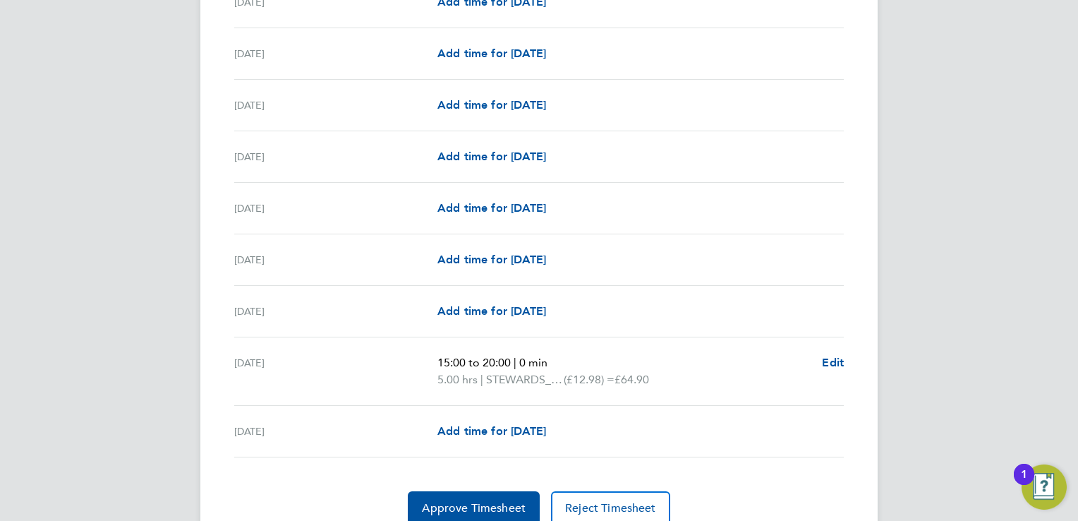
scroll to position [1580, 0]
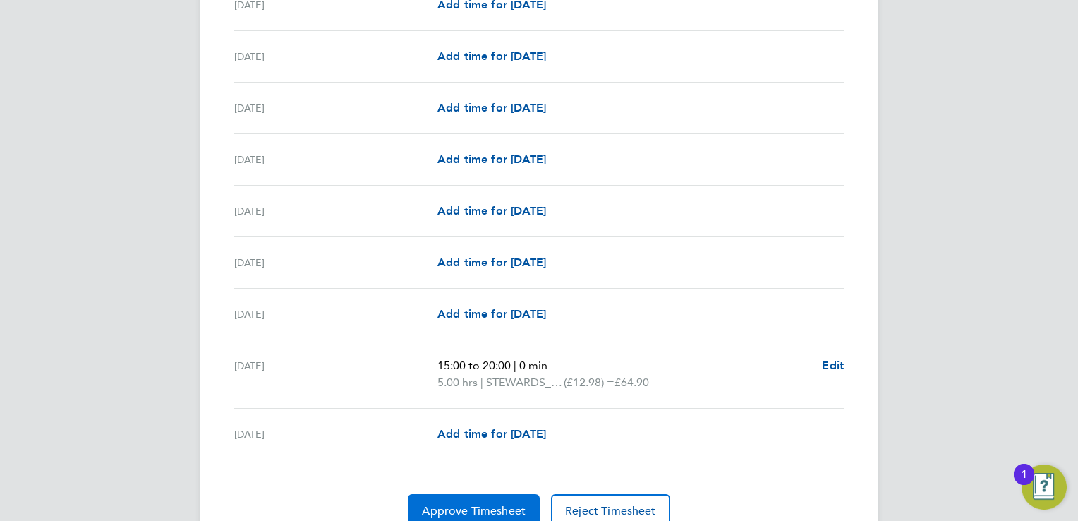
click at [473, 504] on span "Approve Timesheet" at bounding box center [474, 511] width 104 height 14
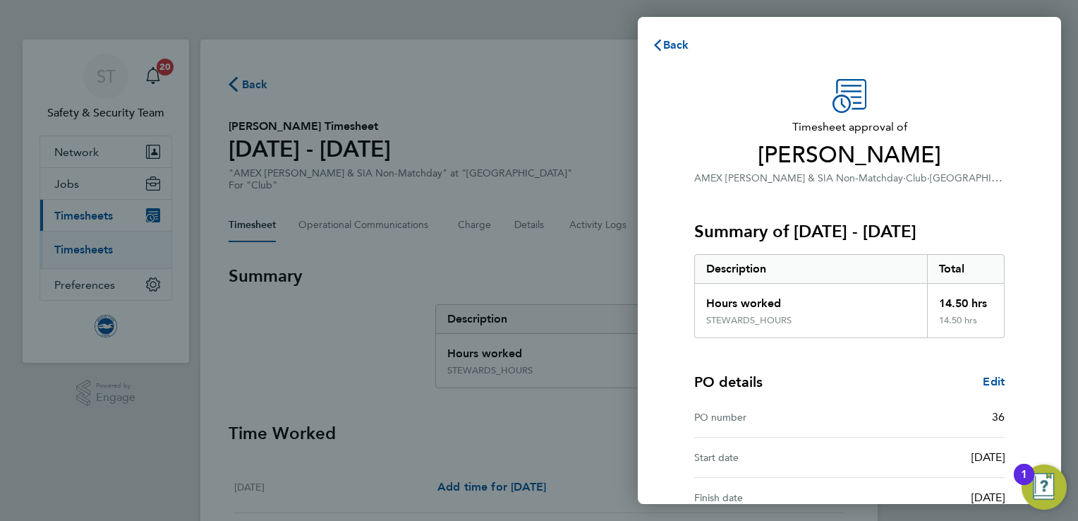
click at [1007, 211] on div "Timesheet approval of [PERSON_NAME] AMEX [PERSON_NAME] & SIA Non-Matchday · Clu…" at bounding box center [849, 360] width 344 height 563
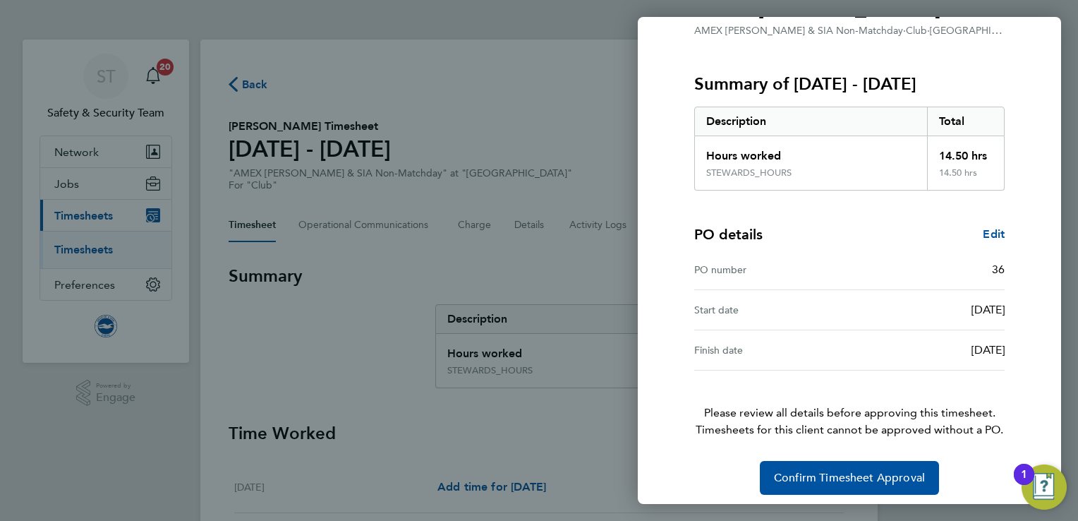
scroll to position [154, 0]
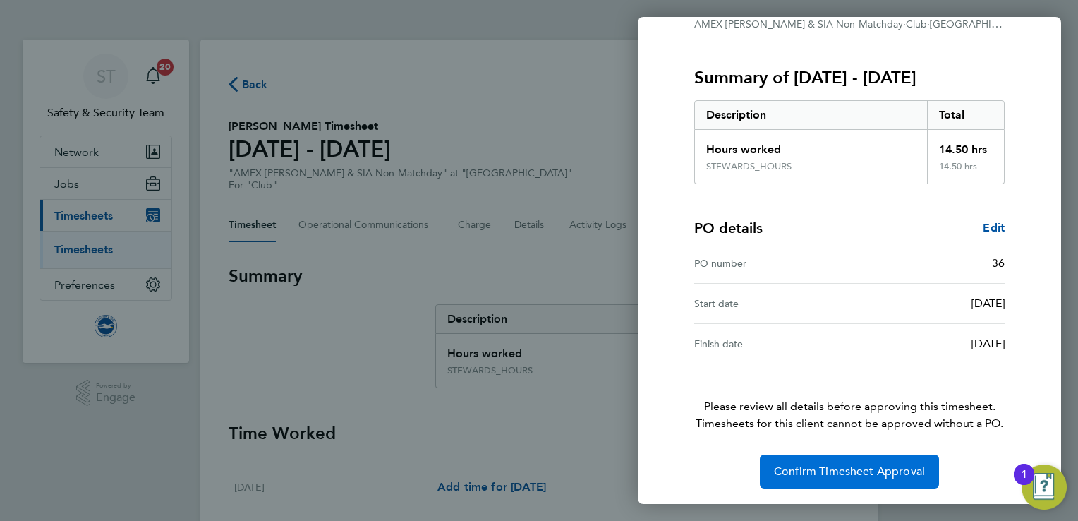
click at [844, 473] on span "Confirm Timesheet Approval" at bounding box center [849, 471] width 151 height 14
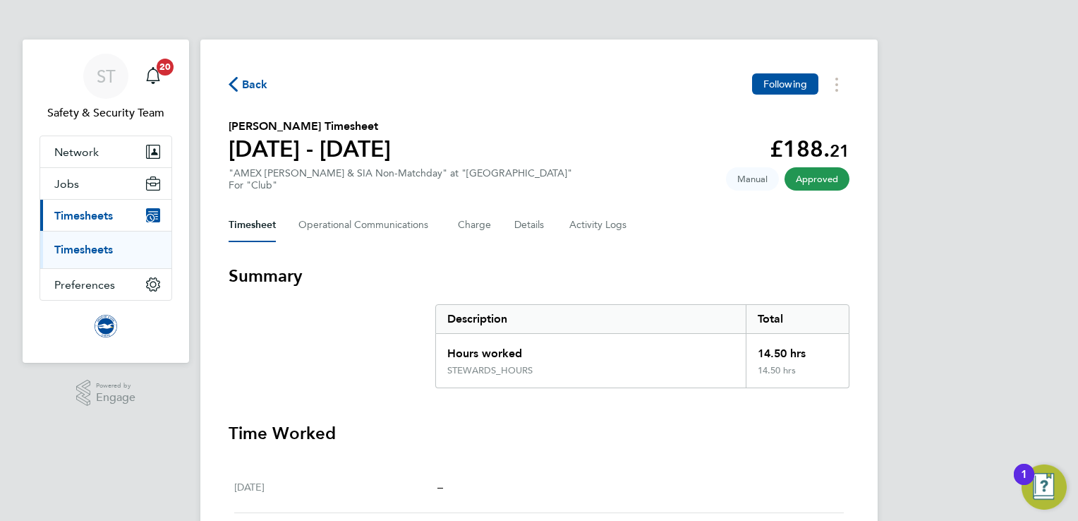
click at [82, 253] on link "Timesheets" at bounding box center [83, 249] width 59 height 13
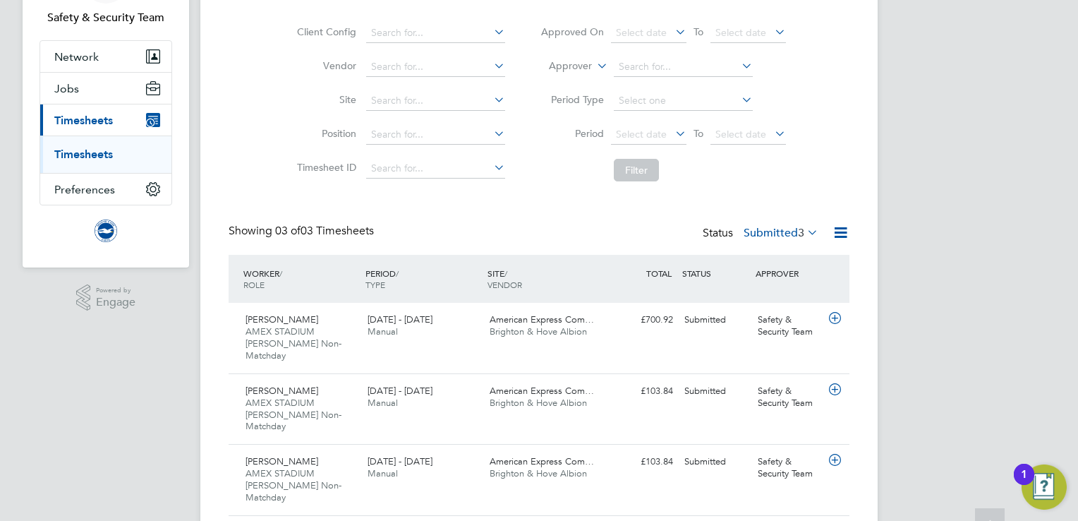
scroll to position [104, 0]
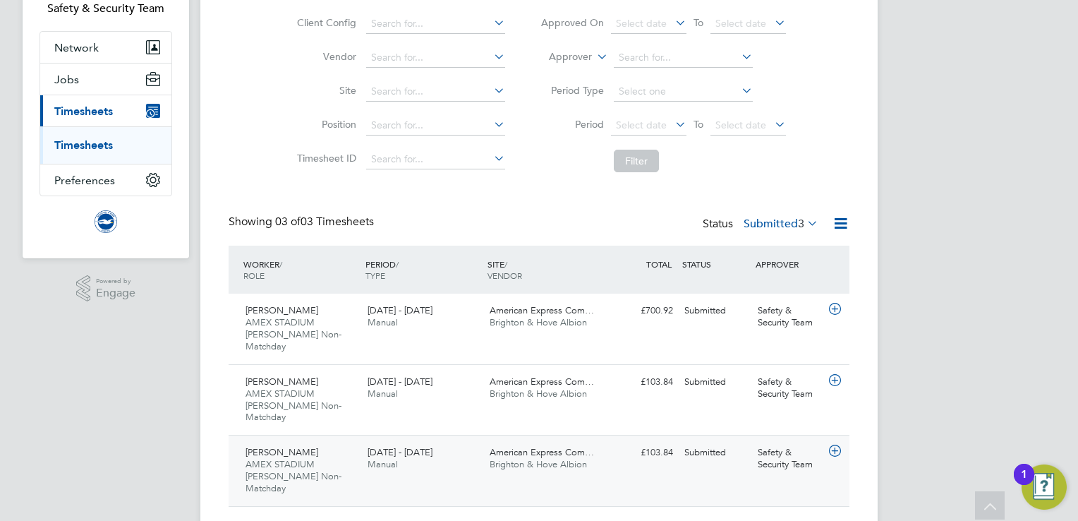
click at [626, 444] on div "Rene Gonzales AMEX STADIUM Steward Non-Matchday 1 - 30 Sep 2025 1 - 30 Sep 2025…" at bounding box center [539, 469] width 621 height 71
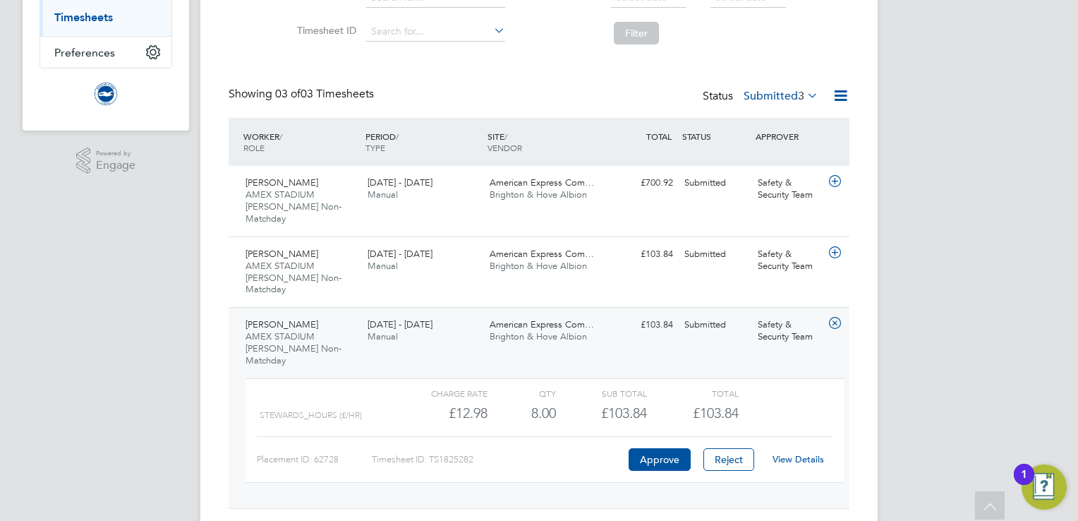
scroll to position [233, 0]
click at [801, 451] on link "View Details" at bounding box center [797, 457] width 51 height 12
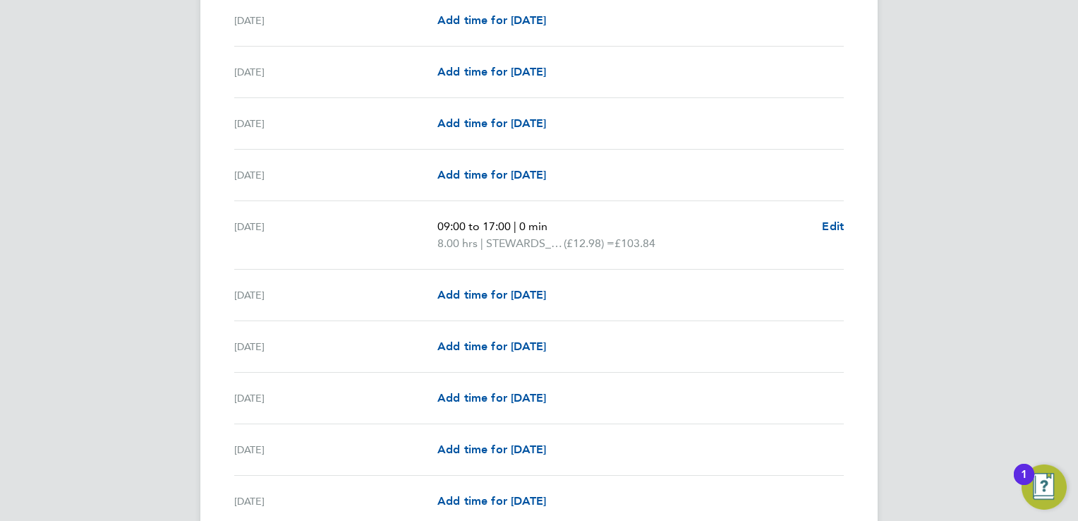
scroll to position [1213, 0]
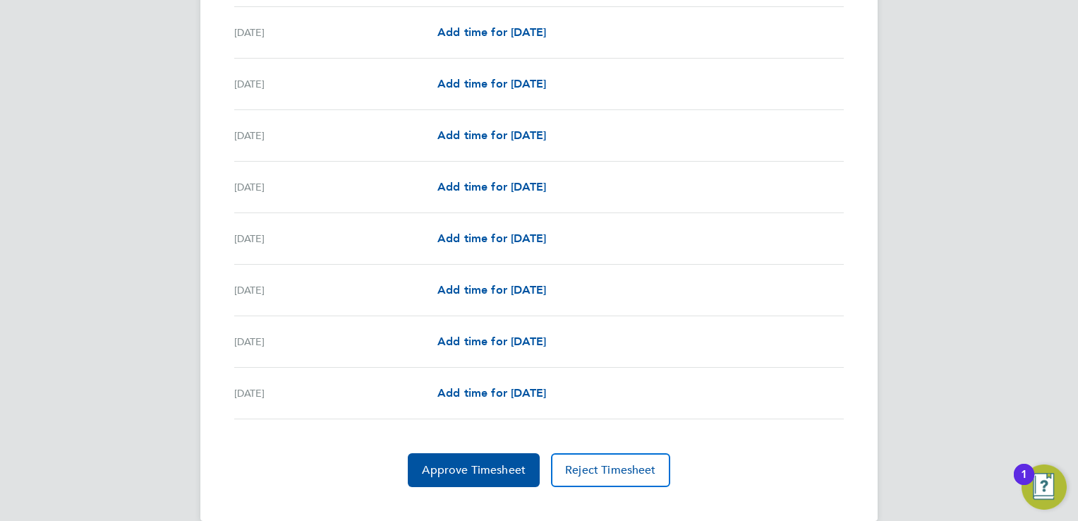
scroll to position [1621, 0]
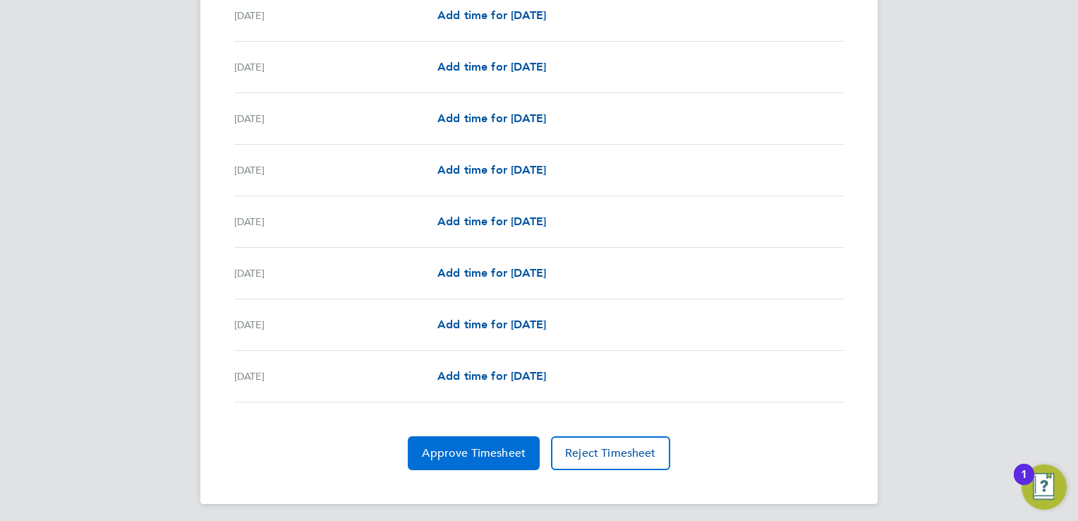
click at [486, 447] on span "Approve Timesheet" at bounding box center [474, 453] width 104 height 14
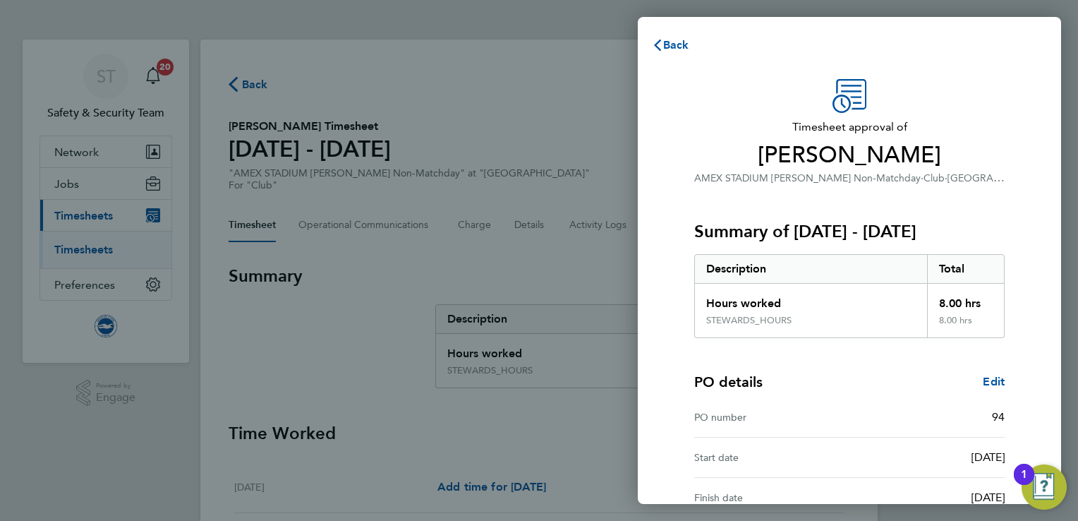
click at [1055, 287] on div "Timesheet approval of [PERSON_NAME] AMEX STADIUM [PERSON_NAME] Non-Matchday · C…" at bounding box center [849, 360] width 423 height 597
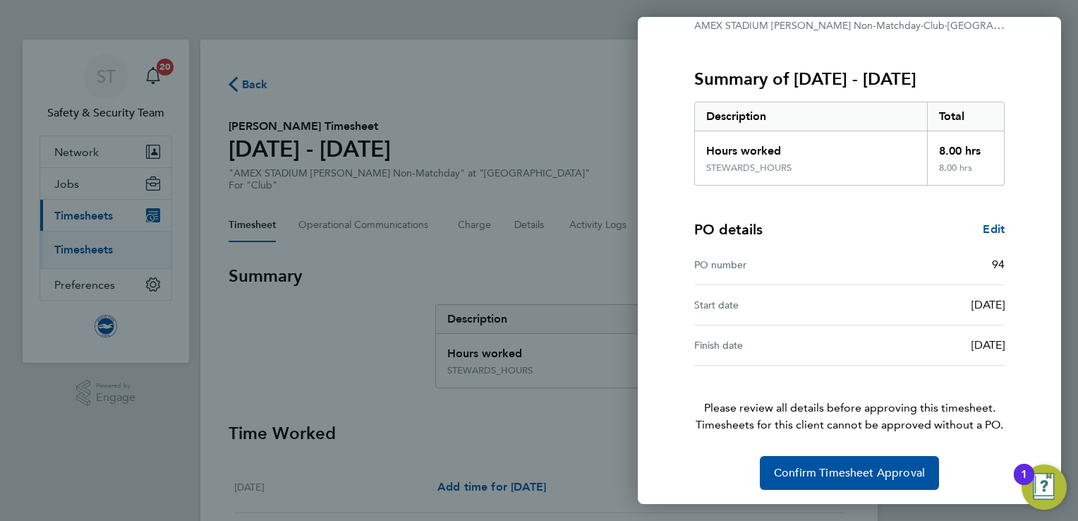
scroll to position [154, 0]
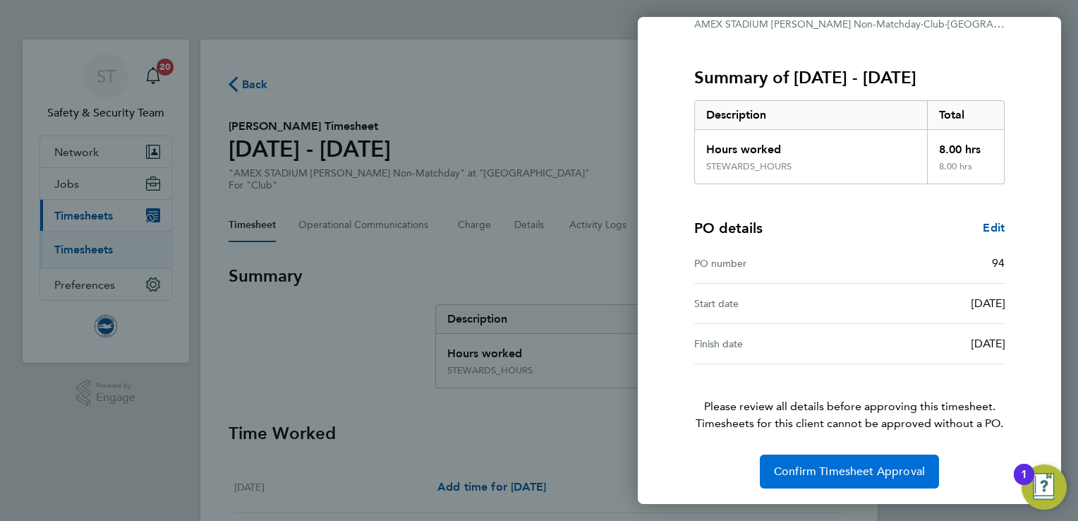
click at [863, 458] on button "Confirm Timesheet Approval" at bounding box center [849, 471] width 179 height 34
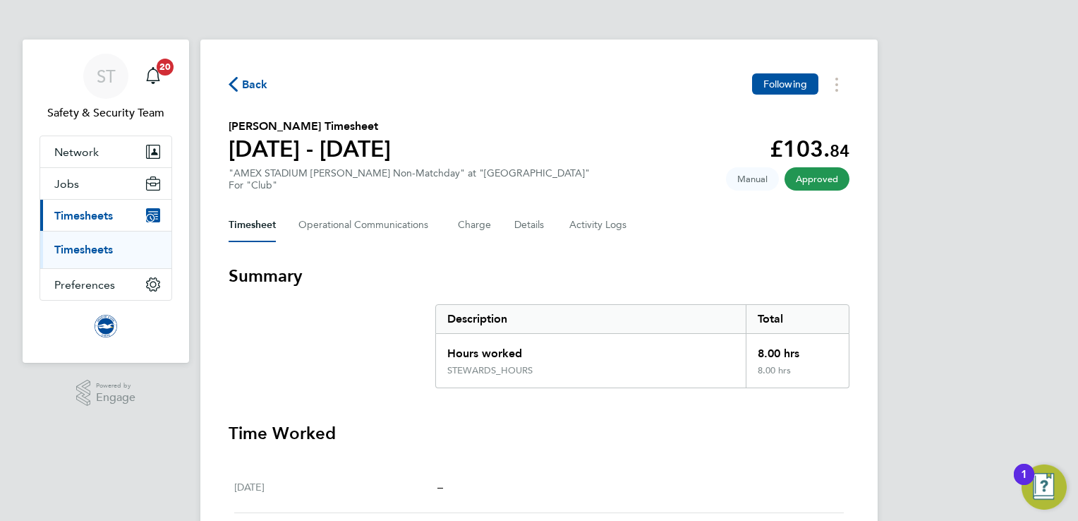
click at [86, 215] on span "Timesheets" at bounding box center [83, 215] width 59 height 13
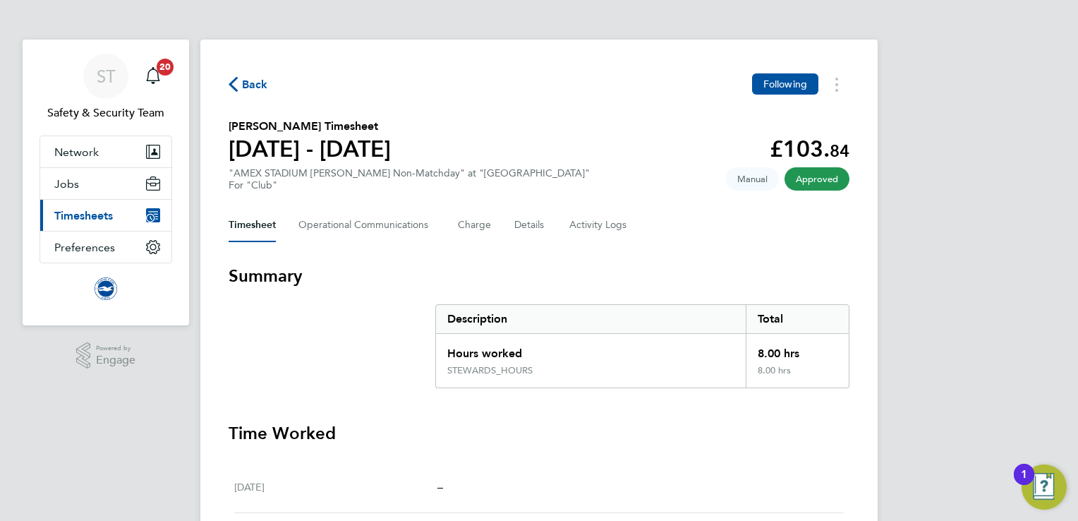
click at [86, 215] on span "Timesheets" at bounding box center [83, 215] width 59 height 13
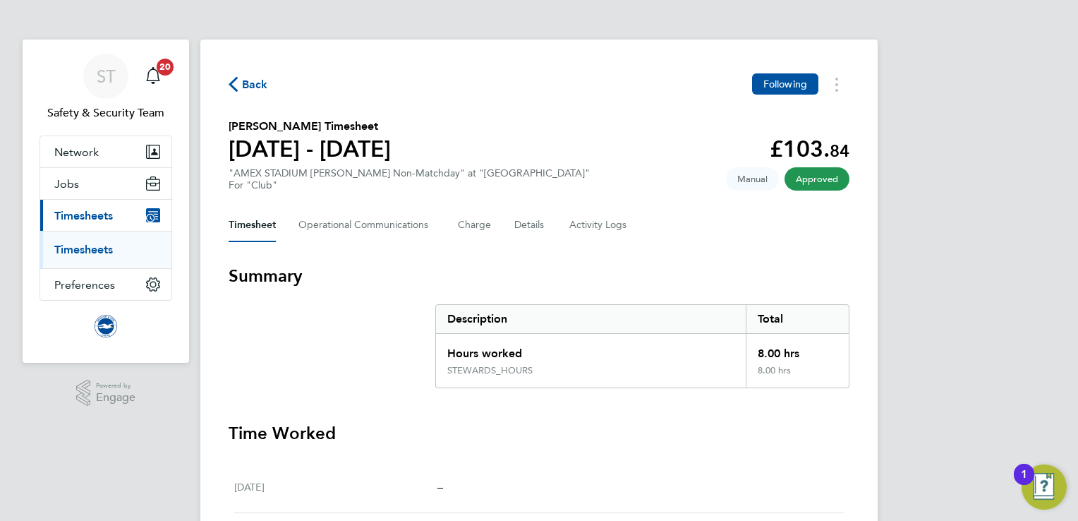
click at [245, 85] on span "Back" at bounding box center [255, 84] width 26 height 17
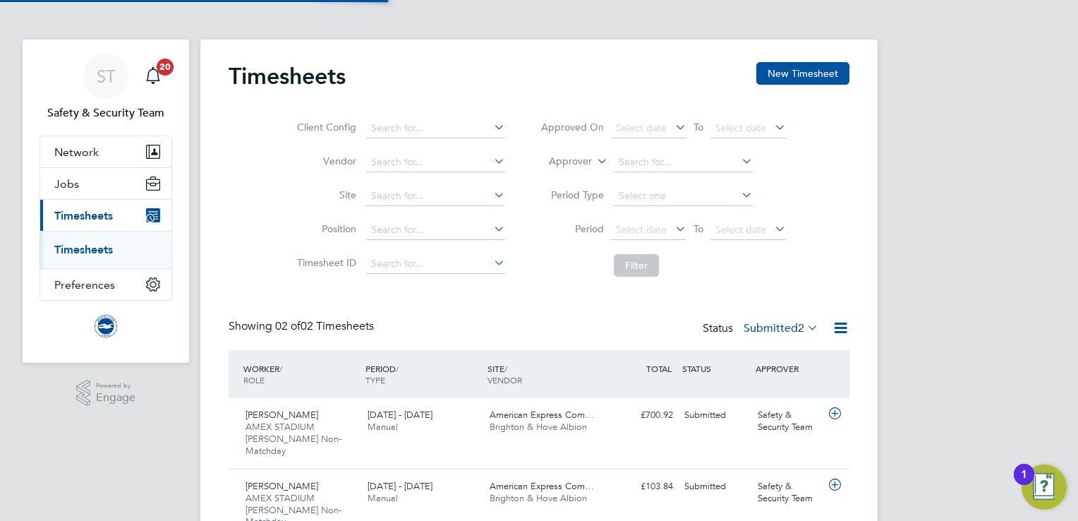
scroll to position [35, 123]
click at [113, 215] on span "Timesheets" at bounding box center [83, 215] width 59 height 13
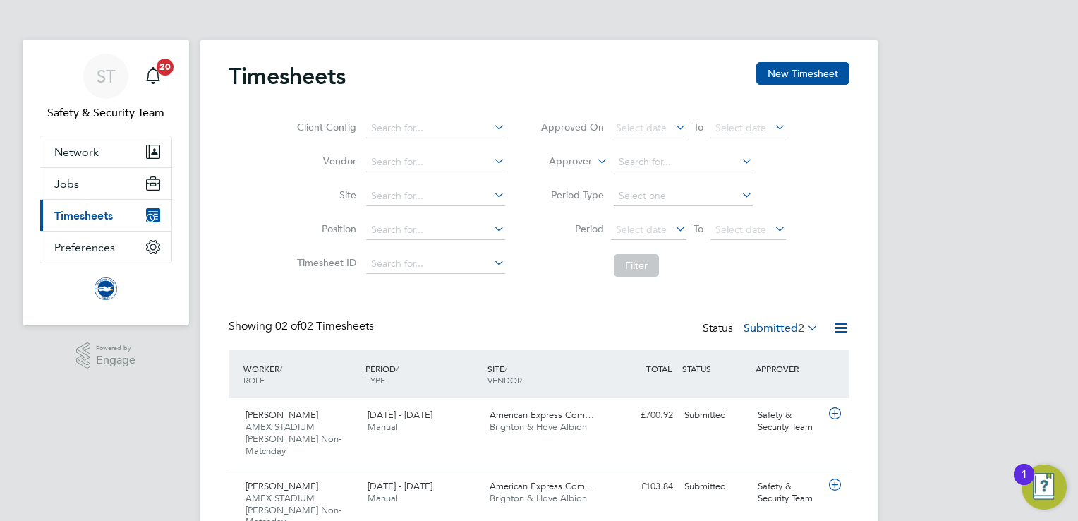
click at [113, 215] on span "Timesheets" at bounding box center [83, 215] width 59 height 13
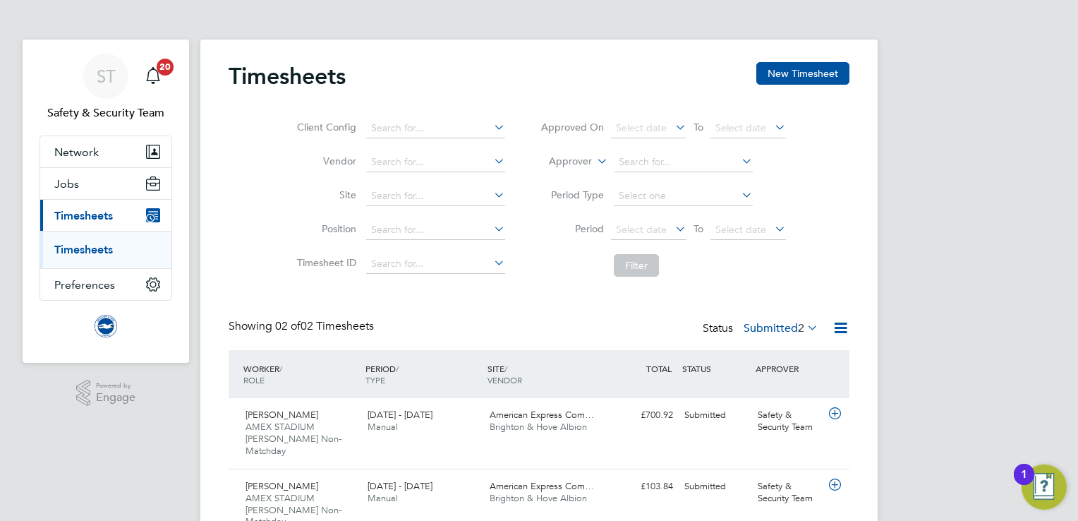
click at [85, 249] on link "Timesheets" at bounding box center [83, 249] width 59 height 13
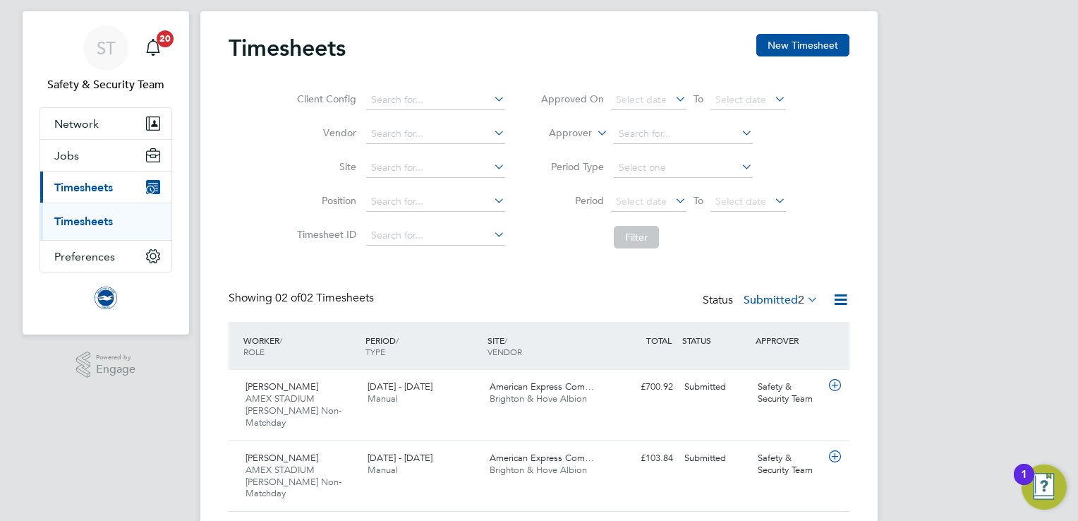
scroll to position [45, 0]
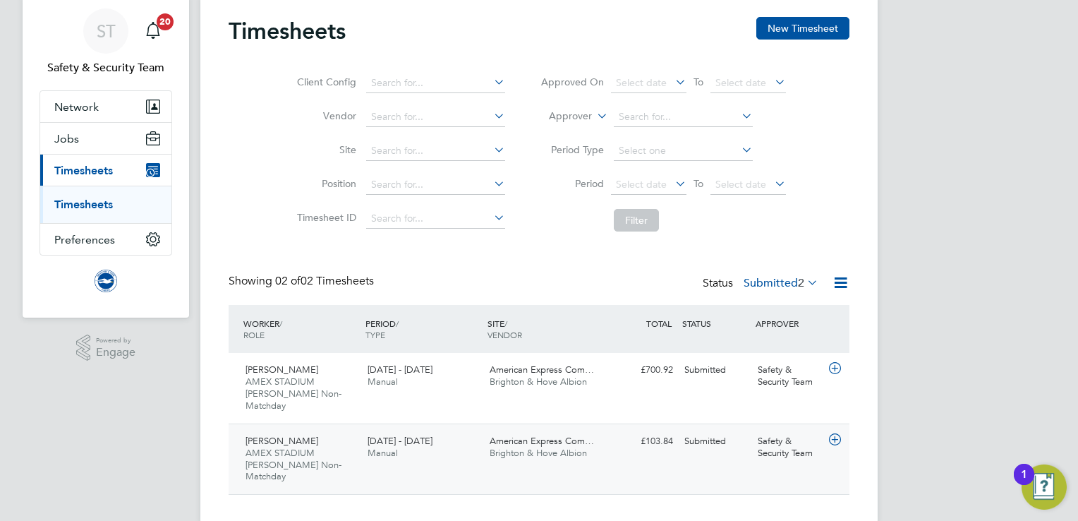
click at [438, 444] on div "1 - 30 Sep 2025 Manual" at bounding box center [423, 447] width 122 height 35
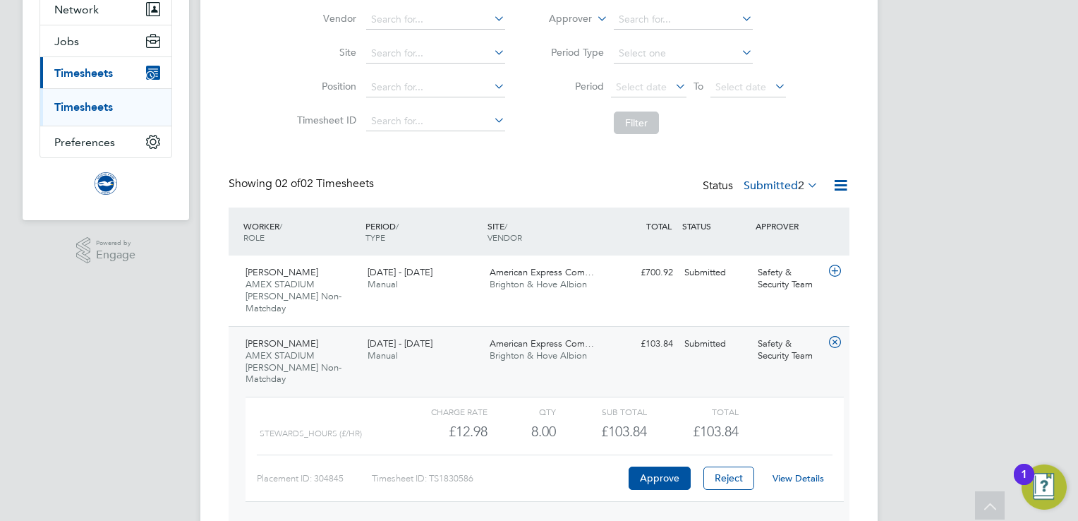
scroll to position [158, 0]
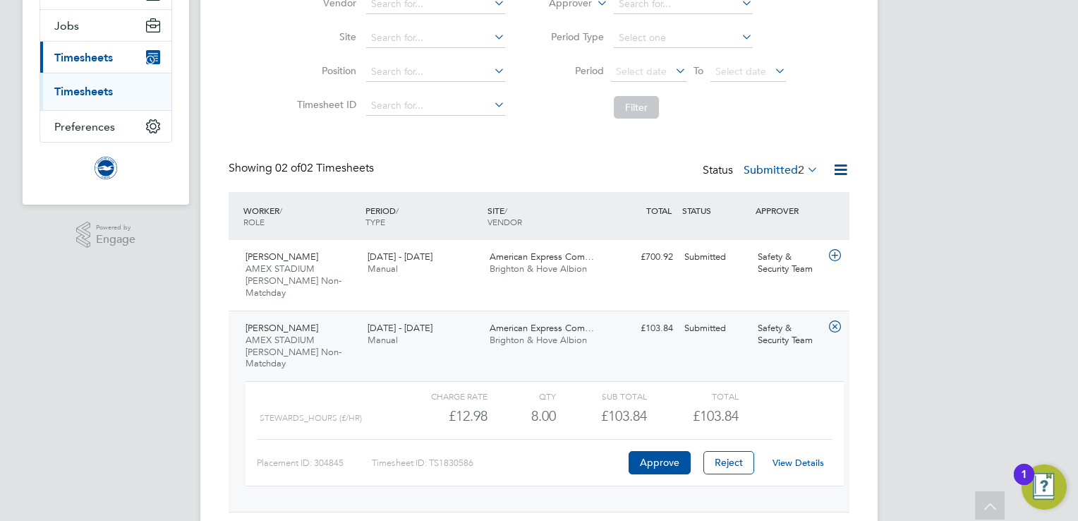
click at [815, 456] on link "View Details" at bounding box center [797, 462] width 51 height 12
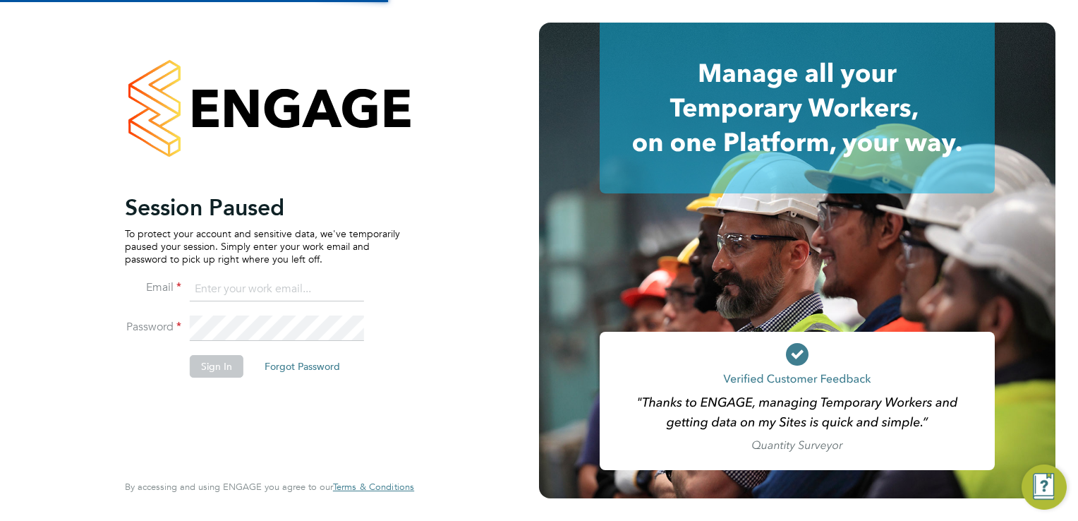
type input "[EMAIL_ADDRESS][DOMAIN_NAME]"
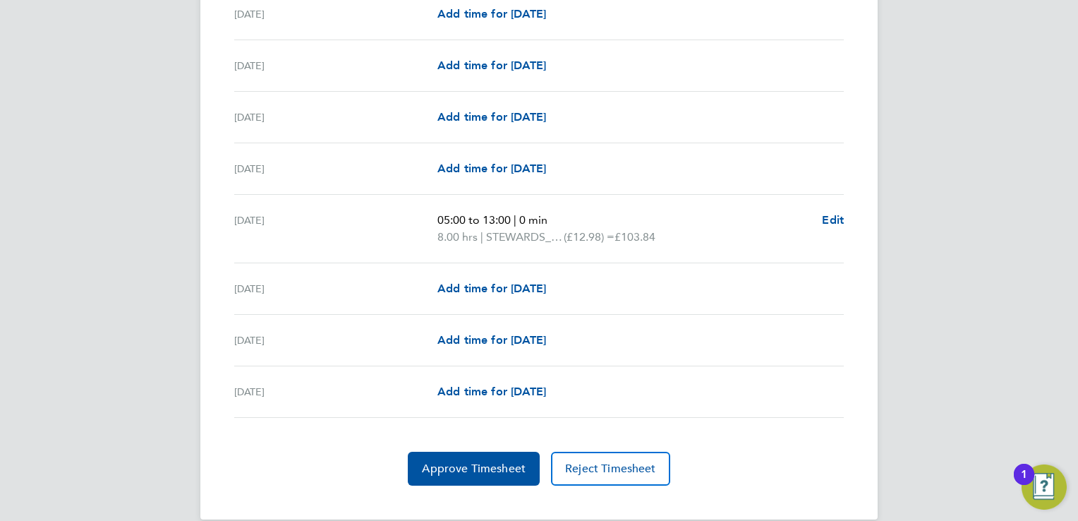
scroll to position [1621, 0]
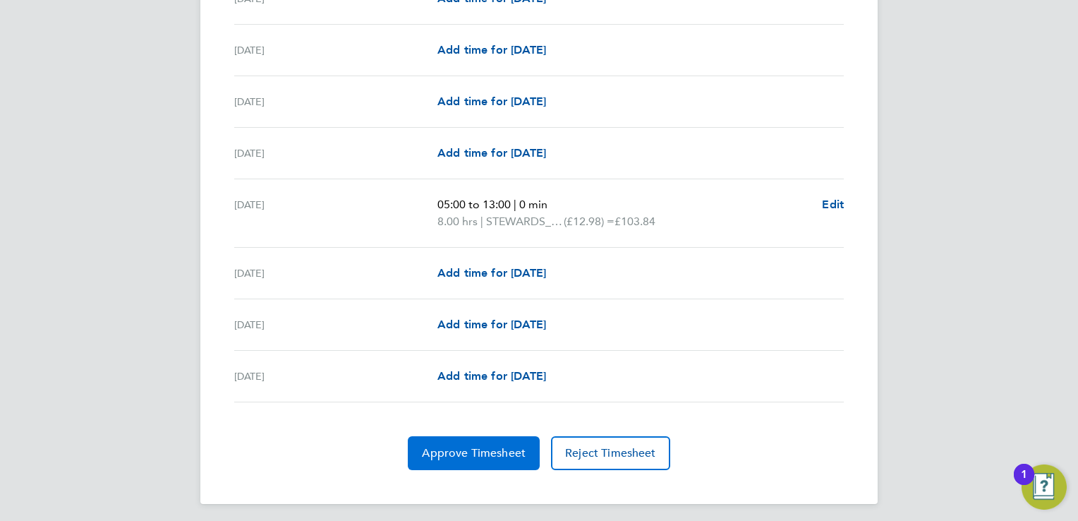
click at [493, 456] on button "Approve Timesheet" at bounding box center [474, 453] width 132 height 34
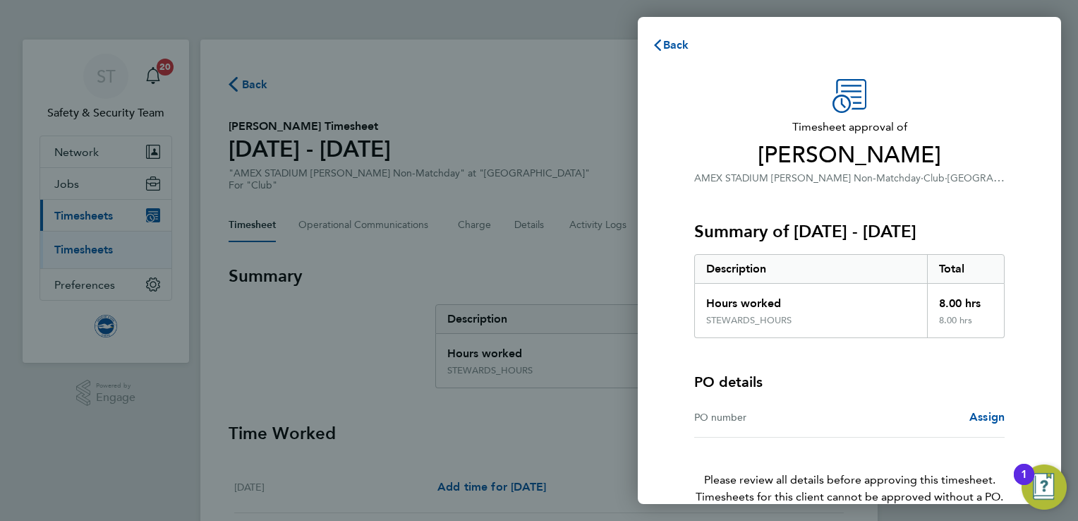
click at [980, 258] on div "Total" at bounding box center [966, 269] width 78 height 28
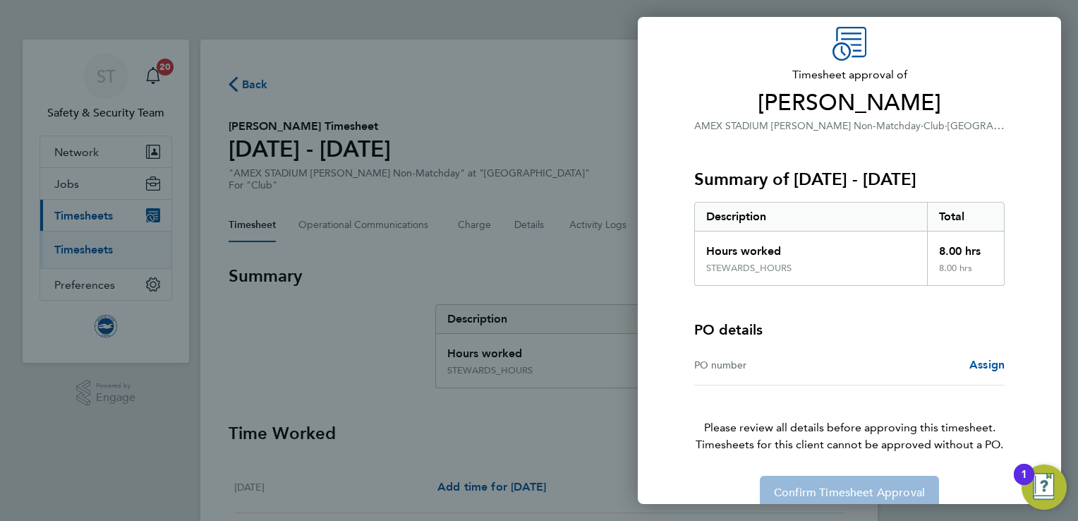
scroll to position [73, 0]
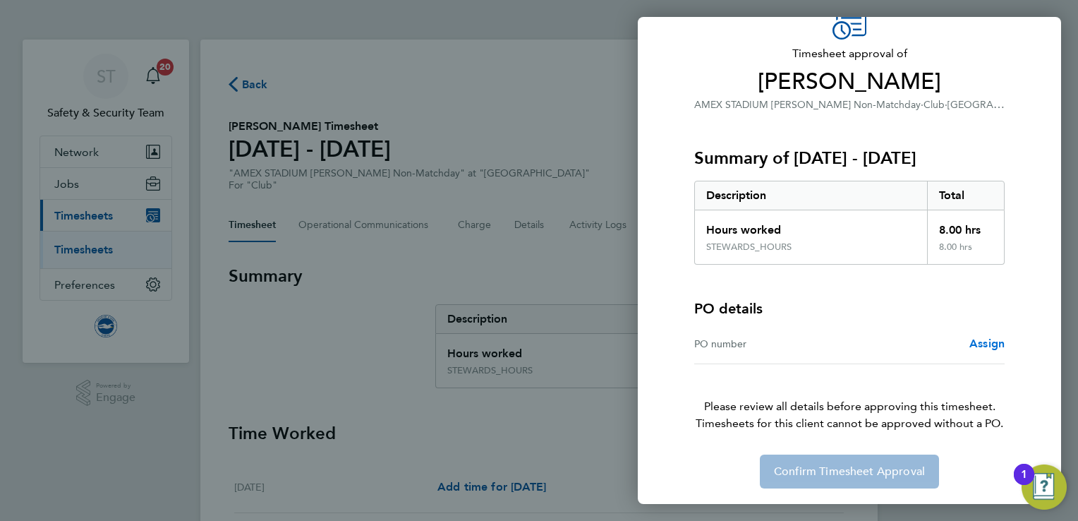
click at [990, 340] on span "Assign" at bounding box center [986, 342] width 35 height 13
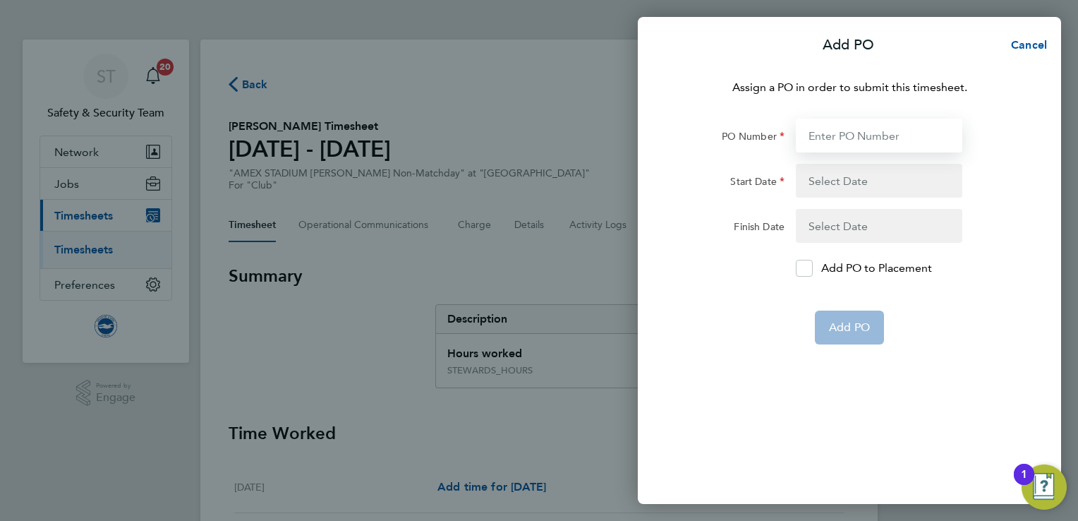
click at [879, 125] on input "PO Number" at bounding box center [879, 135] width 166 height 34
type input "0"
type input "22 Sep 25"
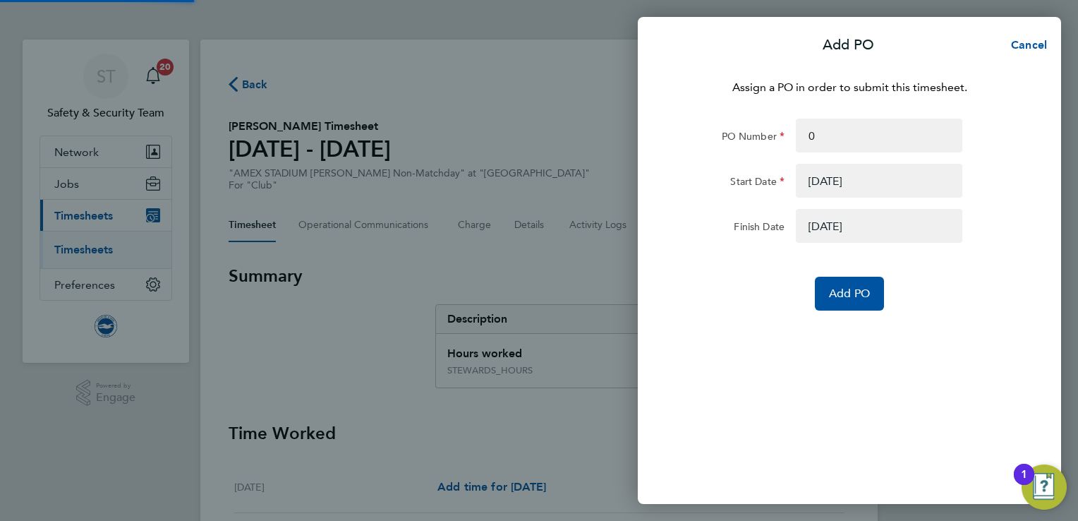
click at [844, 181] on button "button" at bounding box center [879, 181] width 166 height 34
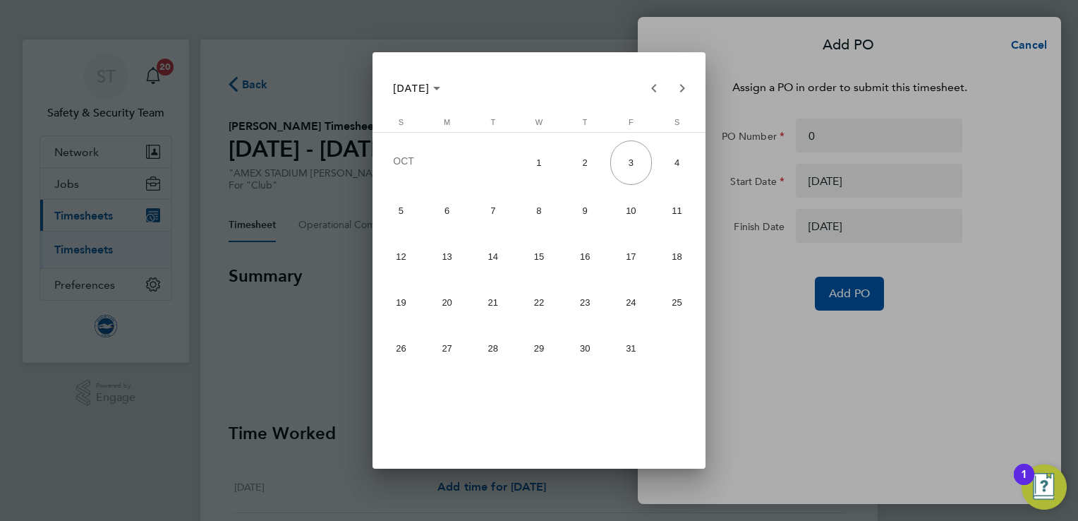
click at [971, 325] on div at bounding box center [539, 260] width 1078 height 521
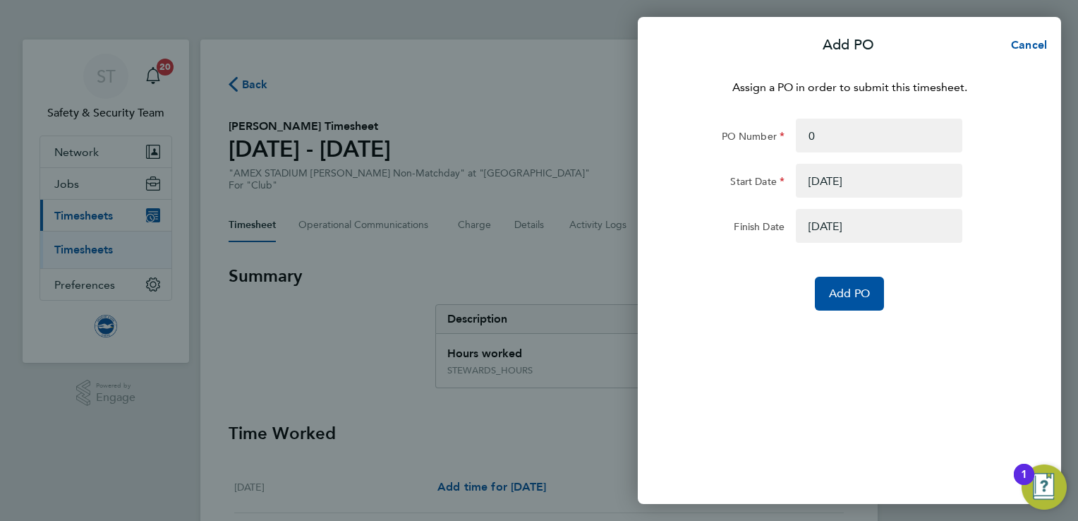
click at [873, 236] on button "button" at bounding box center [879, 226] width 166 height 34
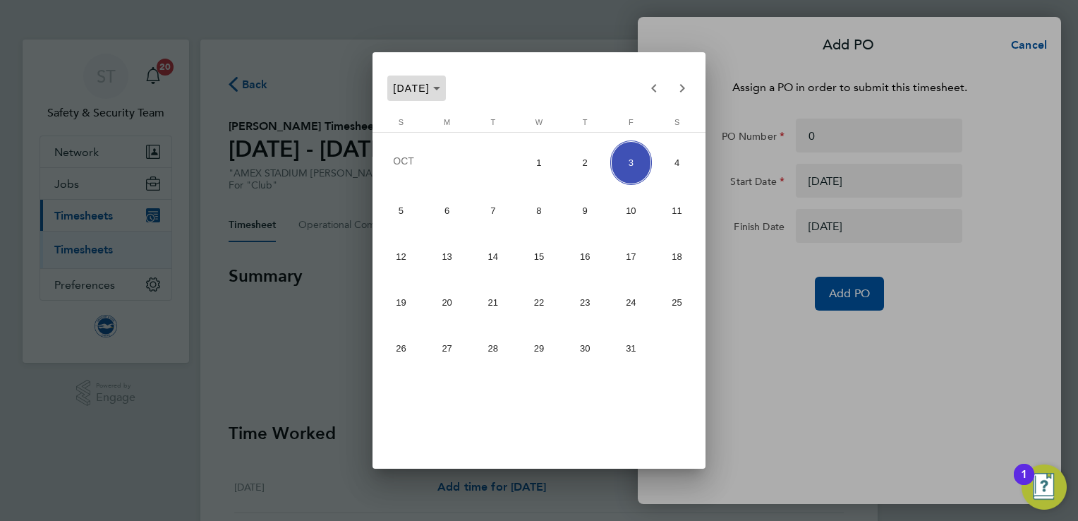
click at [446, 90] on span "Choose month and year" at bounding box center [416, 88] width 59 height 34
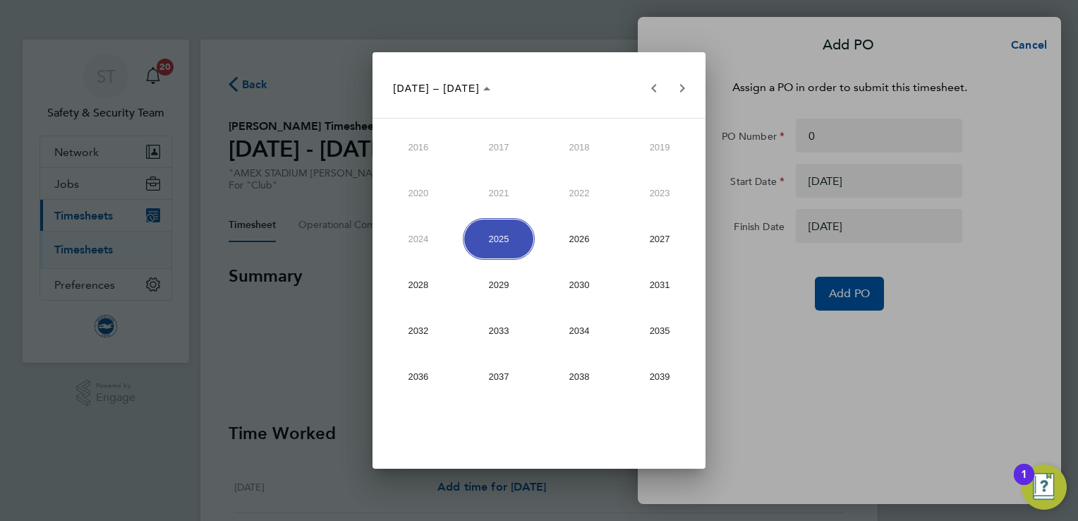
click at [595, 337] on span "2034" at bounding box center [579, 331] width 73 height 42
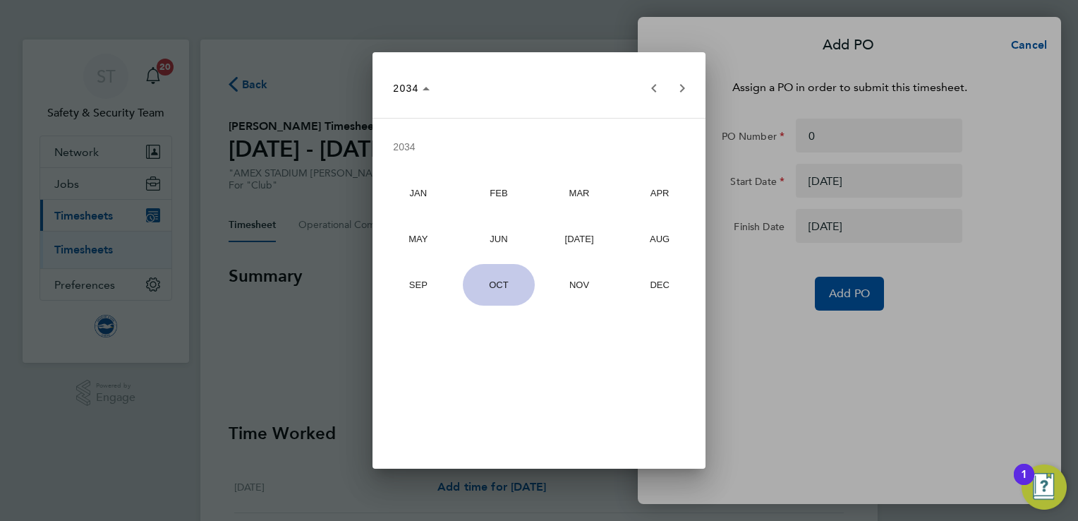
click at [513, 286] on span "OCT" at bounding box center [499, 285] width 73 height 42
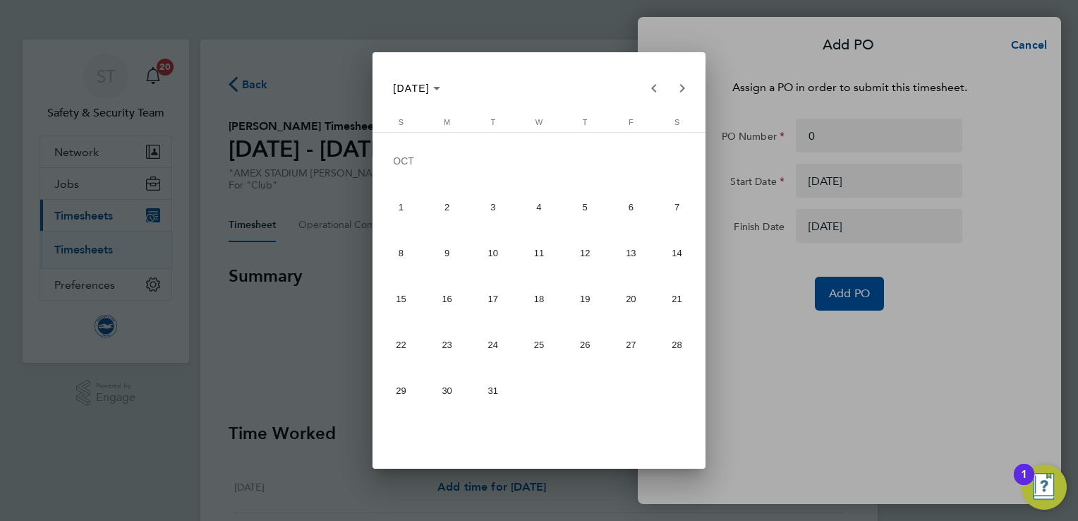
click at [489, 303] on span "17" at bounding box center [493, 299] width 42 height 42
type input "17 Oct 34"
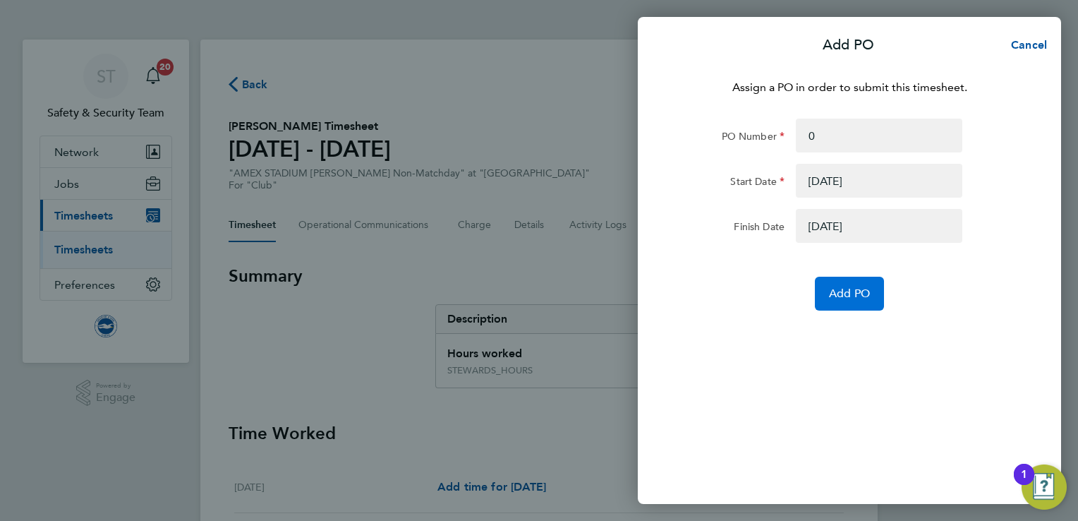
click at [843, 288] on span "Add PO" at bounding box center [849, 293] width 41 height 14
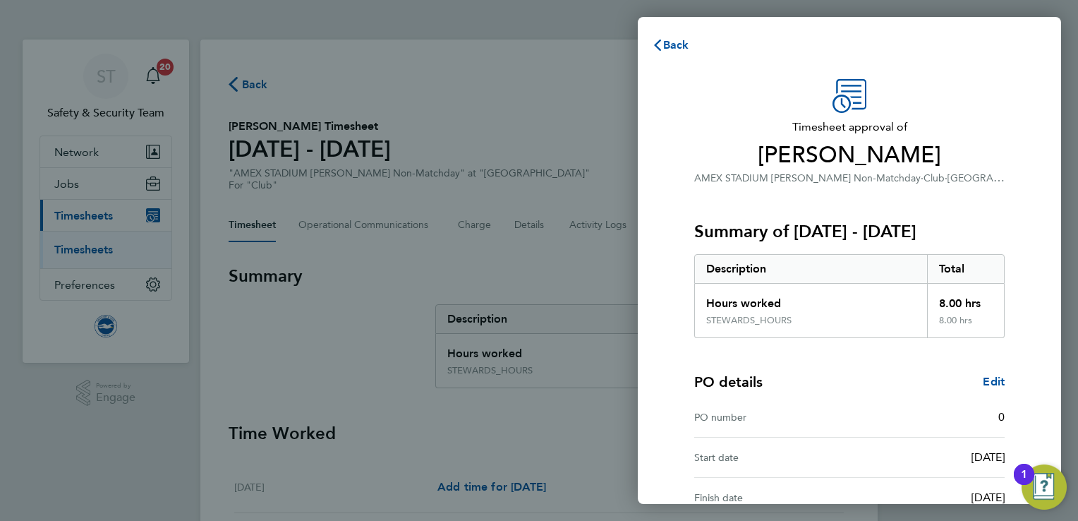
click at [879, 292] on div "Hours worked" at bounding box center [811, 299] width 232 height 31
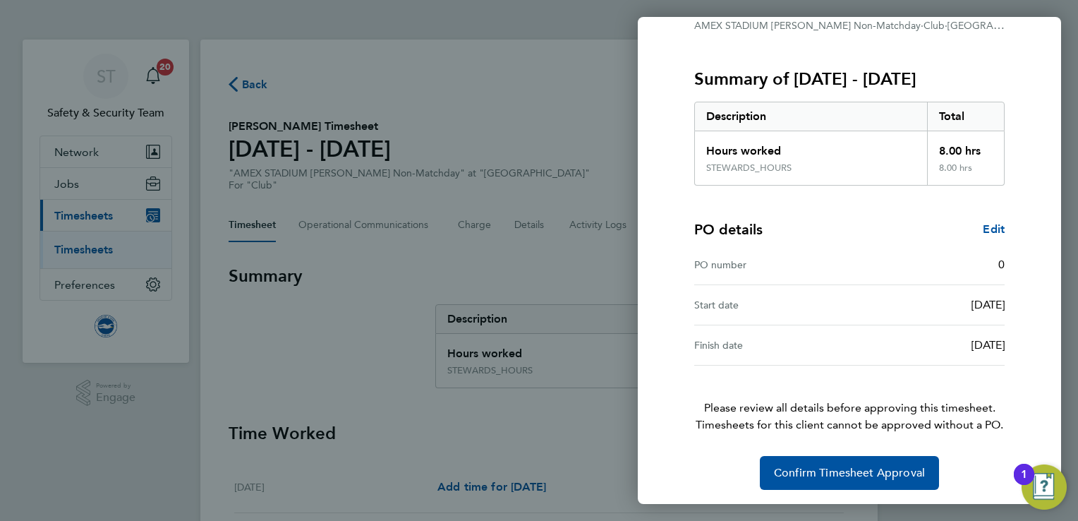
scroll to position [154, 0]
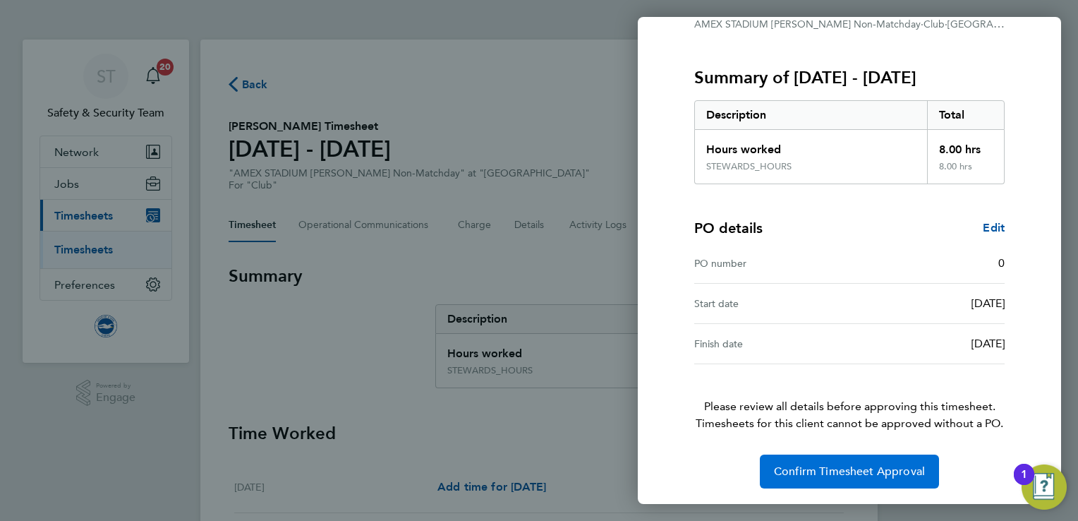
click at [829, 467] on span "Confirm Timesheet Approval" at bounding box center [849, 471] width 151 height 14
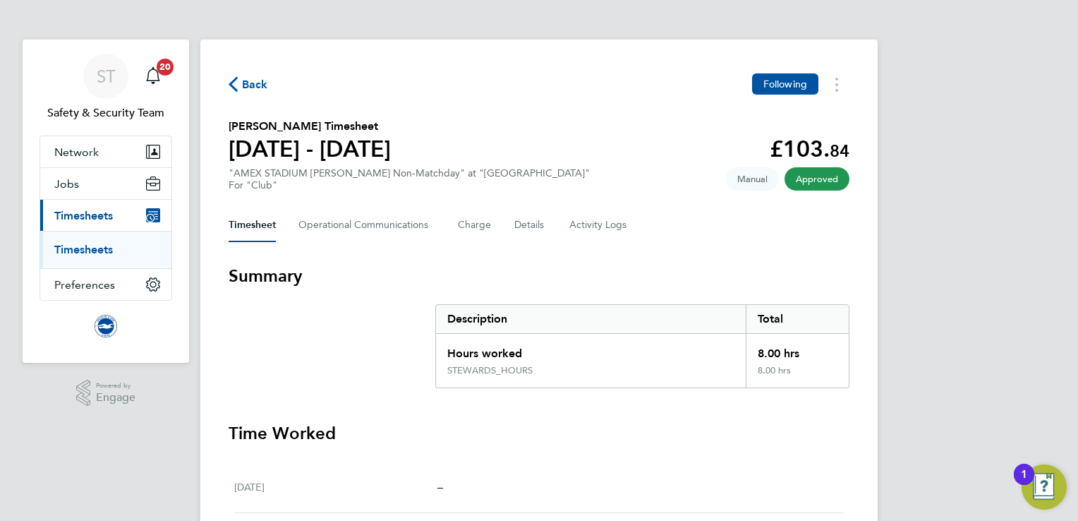
click at [87, 253] on link "Timesheets" at bounding box center [83, 249] width 59 height 13
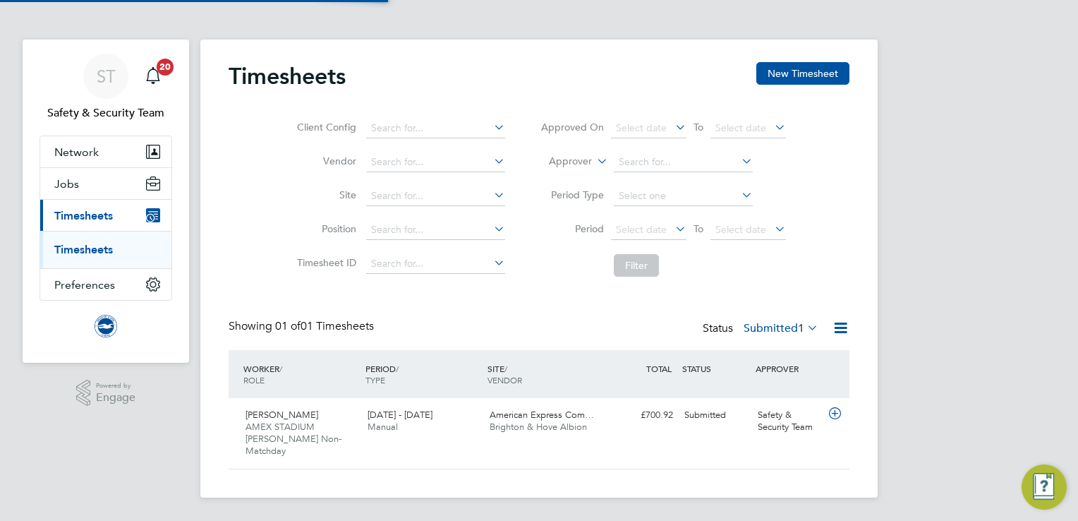
scroll to position [35, 123]
click at [528, 430] on span "Brighton & Hove Albion" at bounding box center [538, 426] width 97 height 12
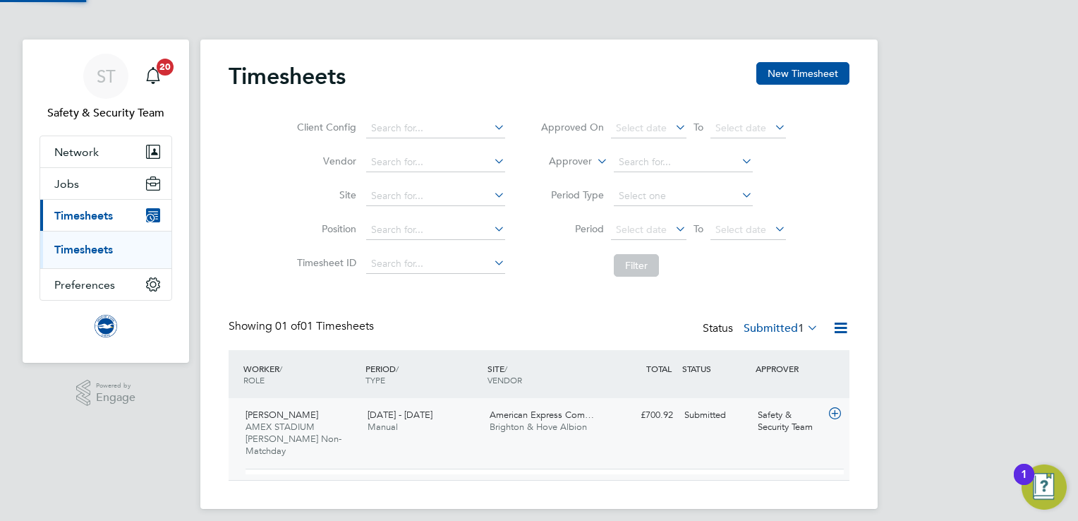
scroll to position [23, 137]
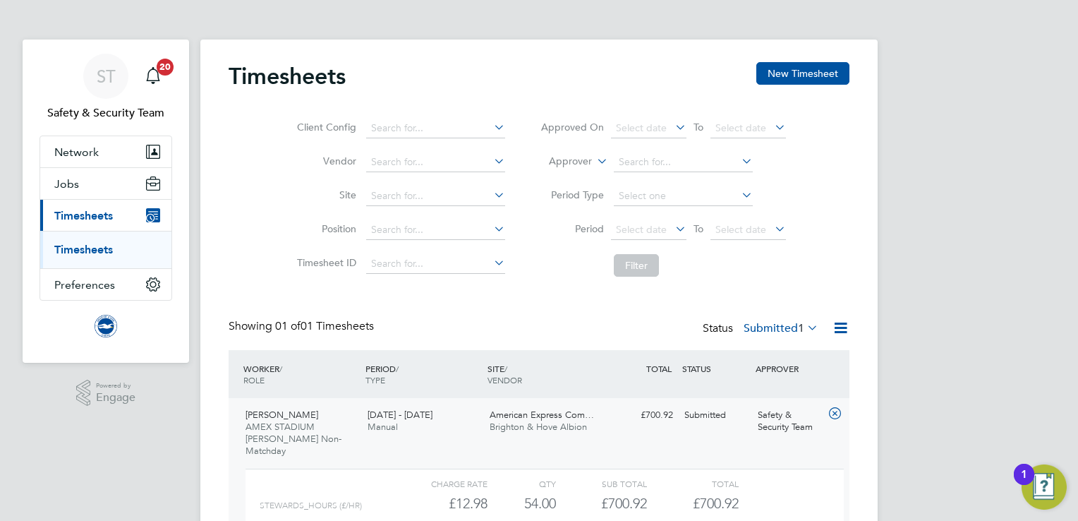
click at [1077, 179] on html "ST Safety & Security Team Notifications 20 Applications: Network Sites Workers …" at bounding box center [539, 325] width 1078 height 650
click at [1018, 198] on div "ST Safety & Security Team Notifications 20 Applications: Network Sites Workers …" at bounding box center [539, 325] width 1078 height 650
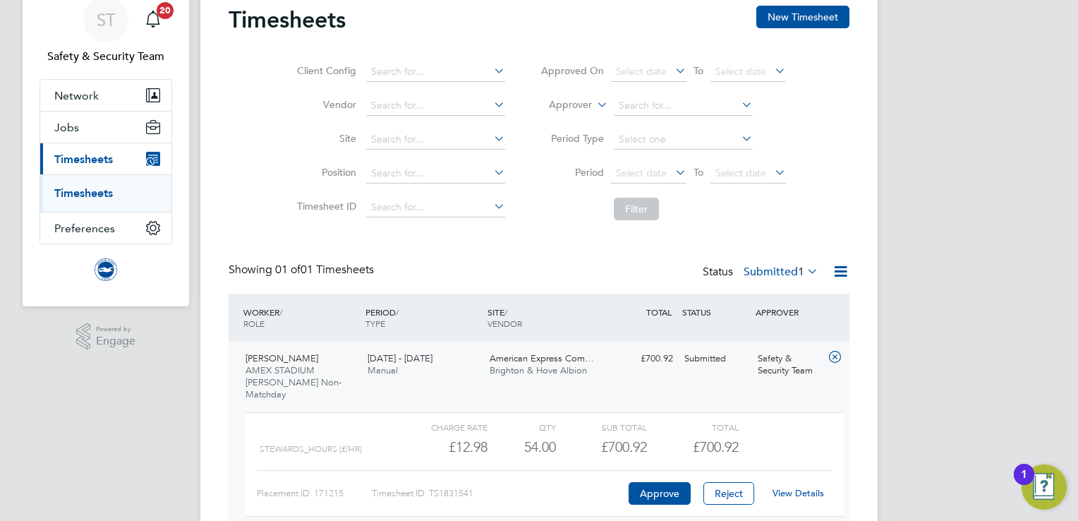
scroll to position [85, 0]
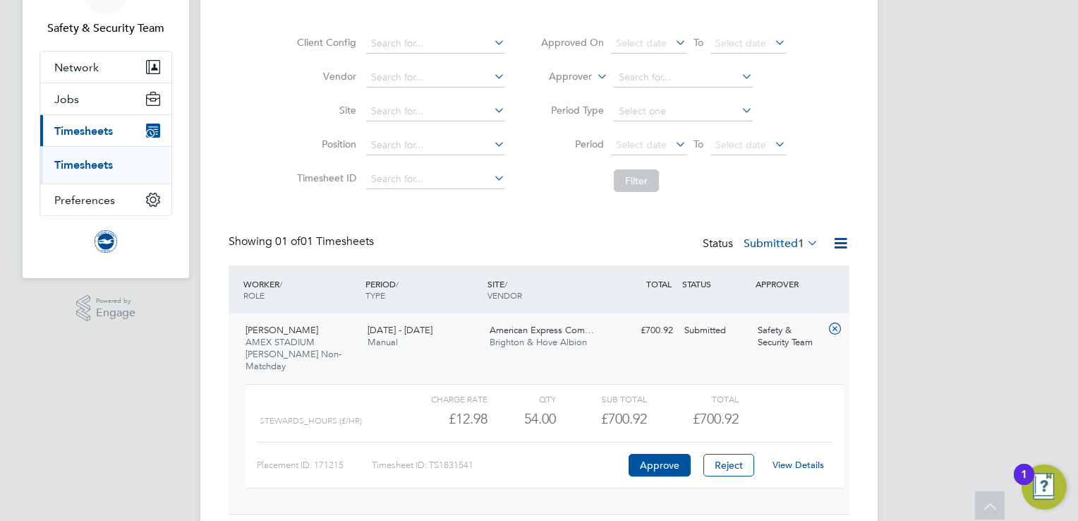
click at [808, 458] on link "View Details" at bounding box center [797, 464] width 51 height 12
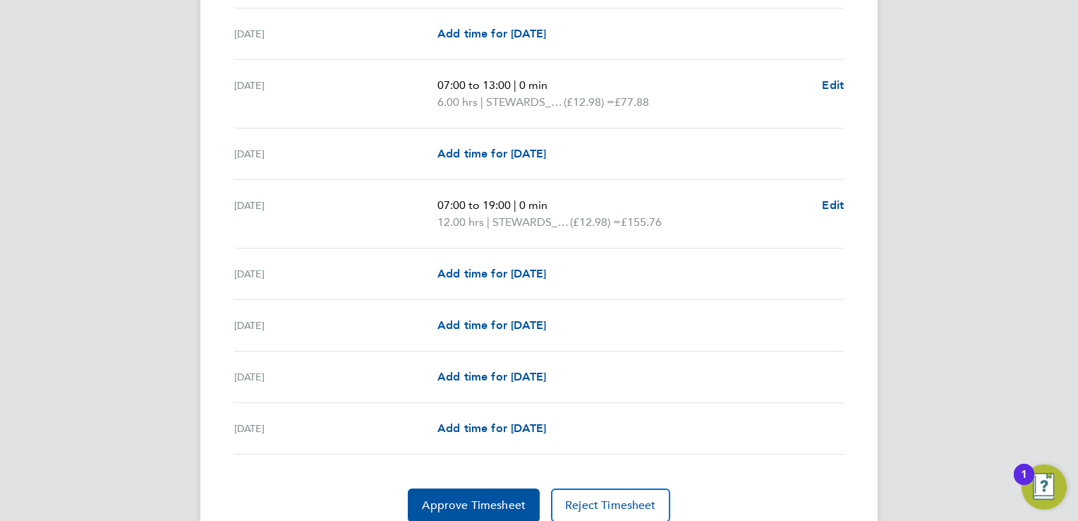
scroll to position [1665, 0]
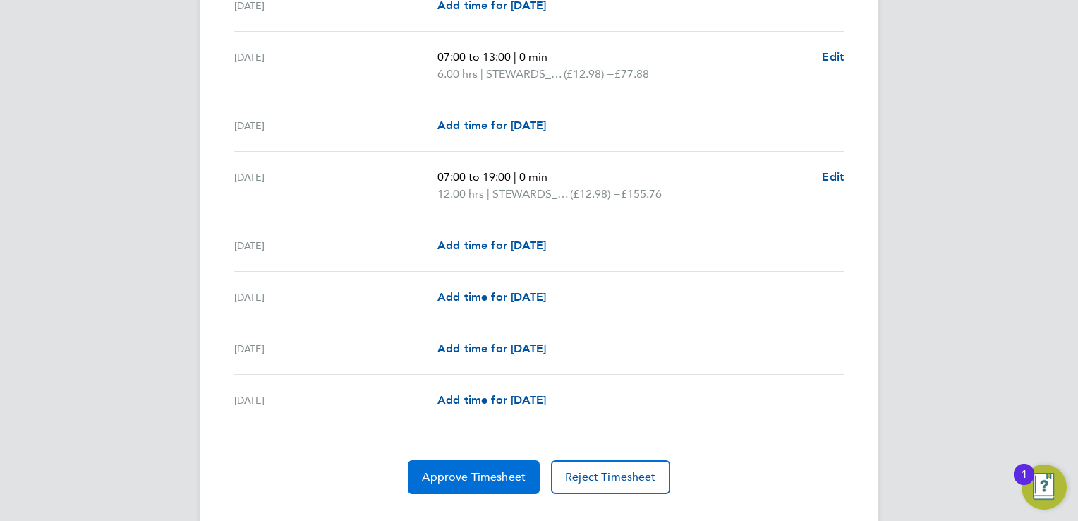
click at [463, 479] on button "Approve Timesheet" at bounding box center [474, 477] width 132 height 34
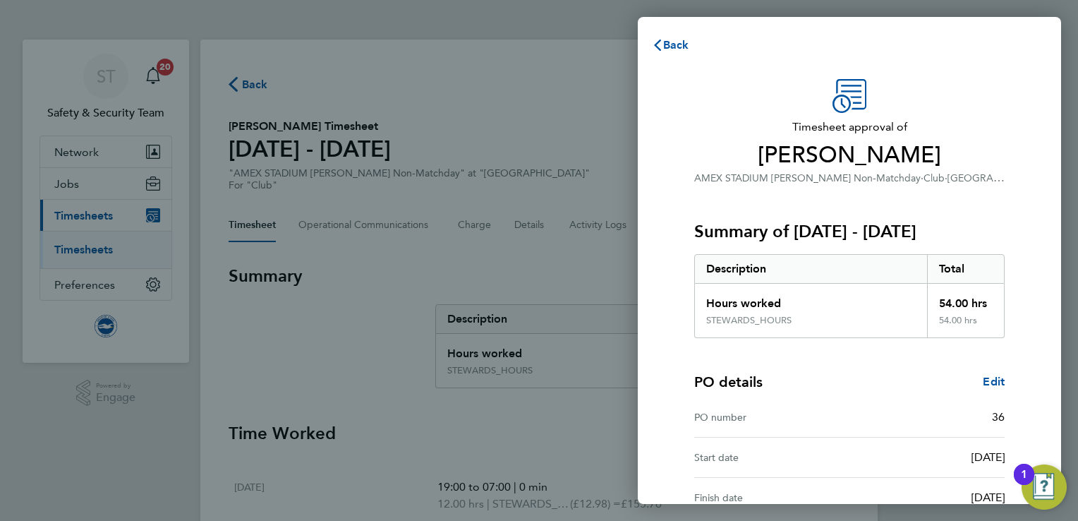
click at [1025, 216] on div "Timesheet approval of [PERSON_NAME] AMEX STADIUM [PERSON_NAME] Non-Matchday · C…" at bounding box center [849, 360] width 423 height 597
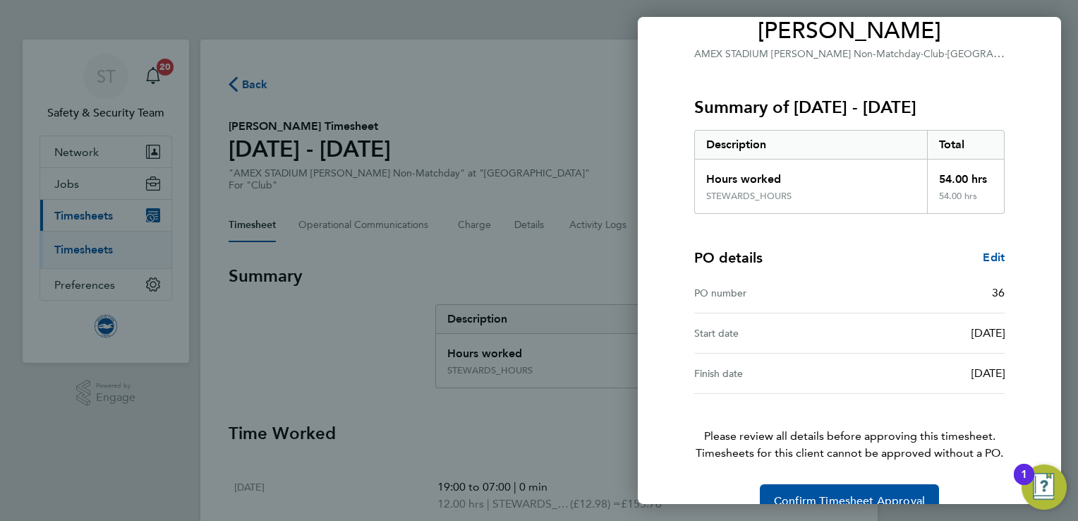
scroll to position [154, 0]
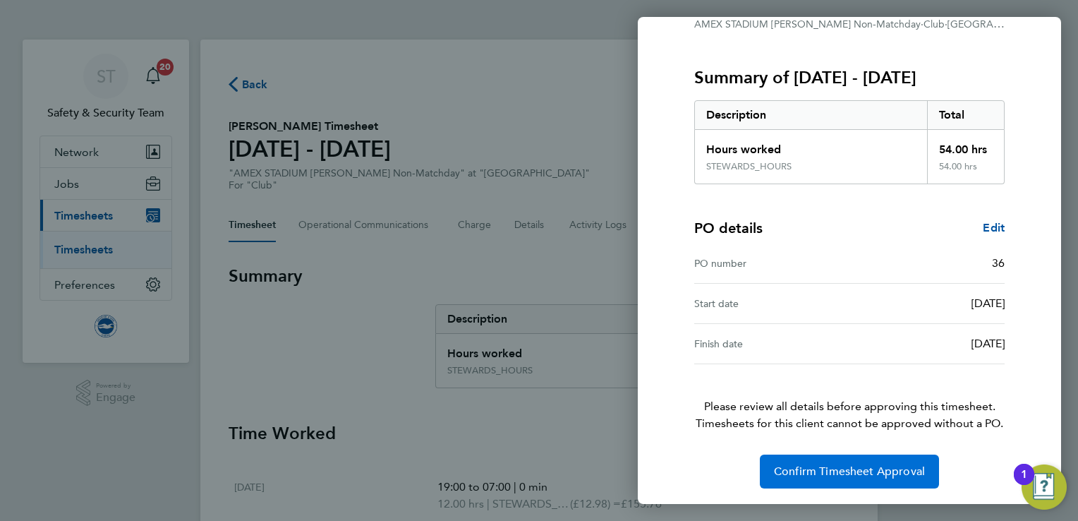
click at [851, 474] on span "Confirm Timesheet Approval" at bounding box center [849, 471] width 151 height 14
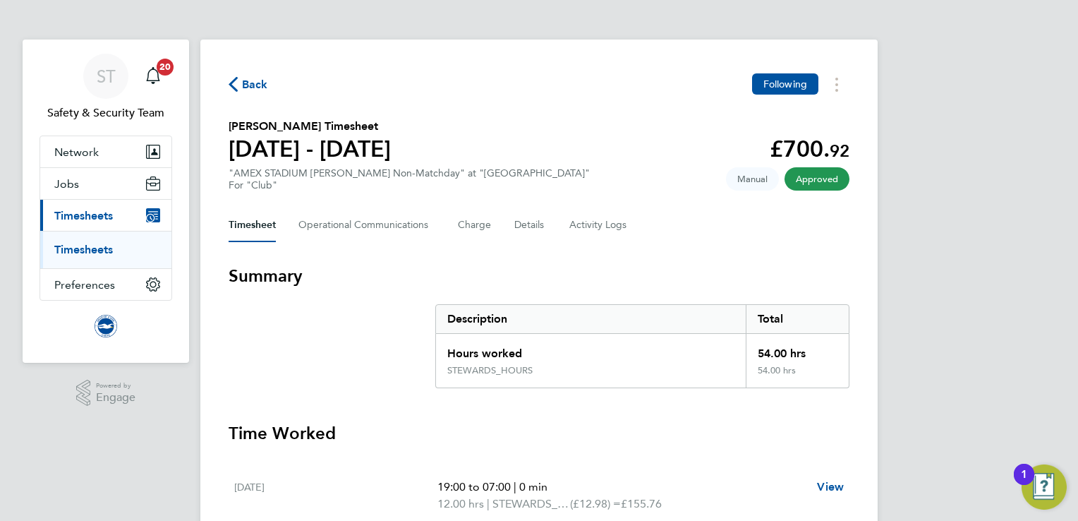
click at [74, 248] on link "Timesheets" at bounding box center [83, 249] width 59 height 13
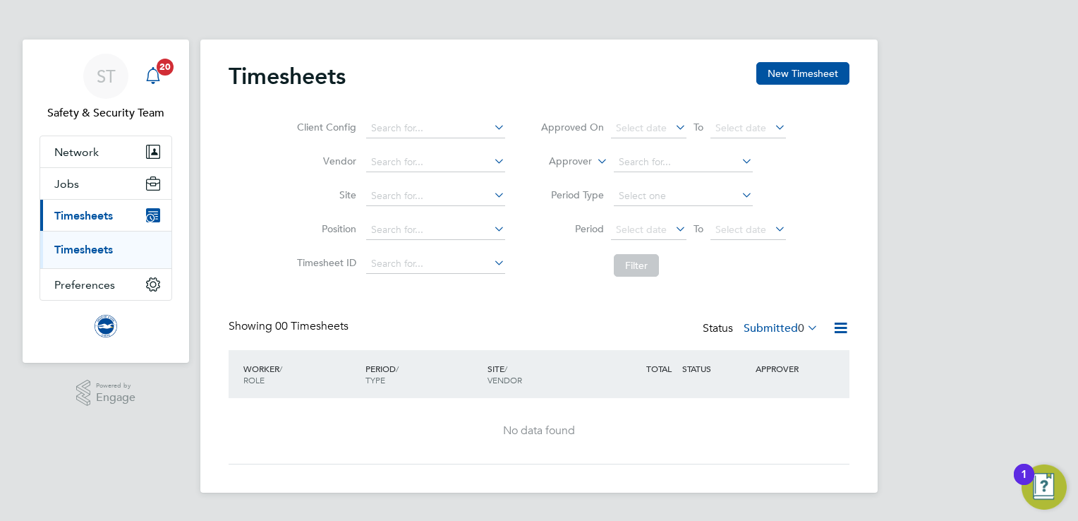
click at [153, 78] on icon "Main navigation" at bounding box center [153, 75] width 17 height 17
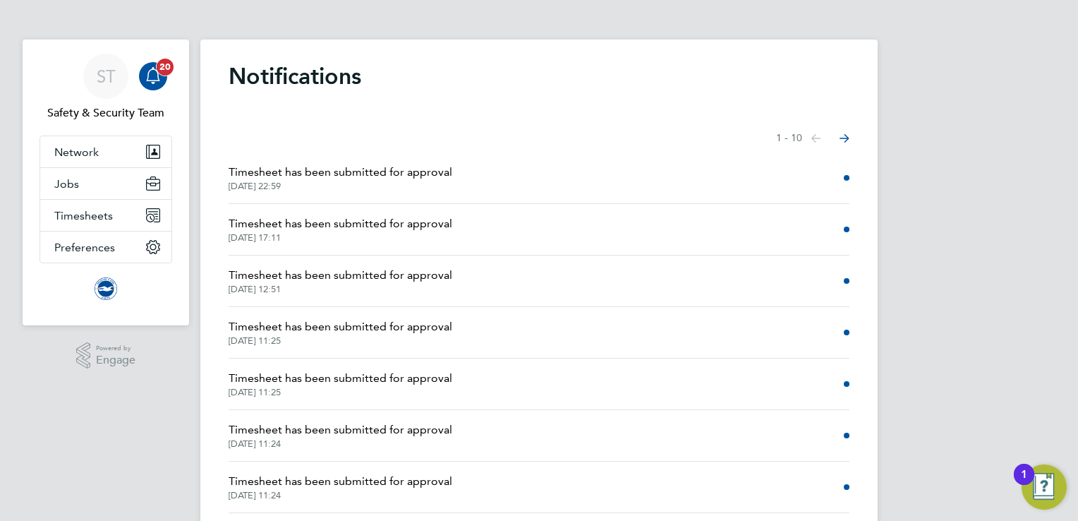
click at [159, 78] on icon "Main navigation" at bounding box center [153, 75] width 17 height 17
click at [115, 77] on span "ST" at bounding box center [106, 76] width 19 height 18
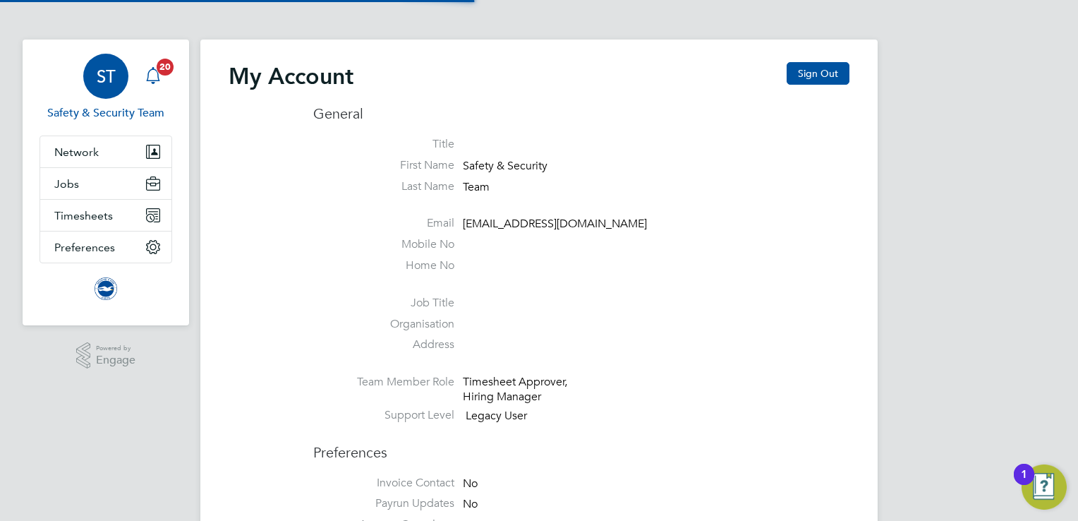
type input "[EMAIL_ADDRESS][DOMAIN_NAME]"
click at [147, 76] on icon "Main navigation" at bounding box center [152, 74] width 13 height 14
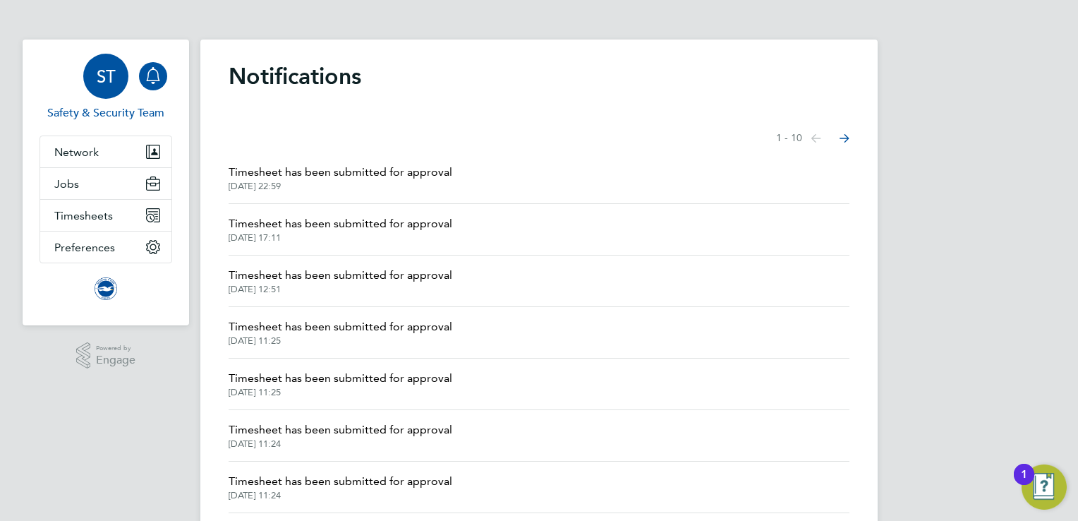
click at [108, 76] on span "ST" at bounding box center [106, 76] width 19 height 18
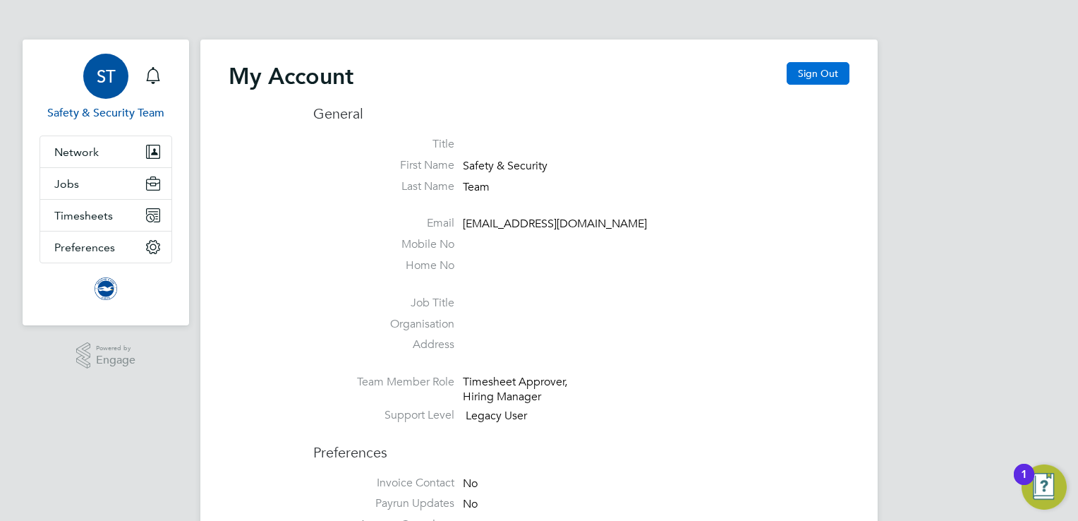
click at [816, 72] on button "Sign Out" at bounding box center [817, 73] width 63 height 23
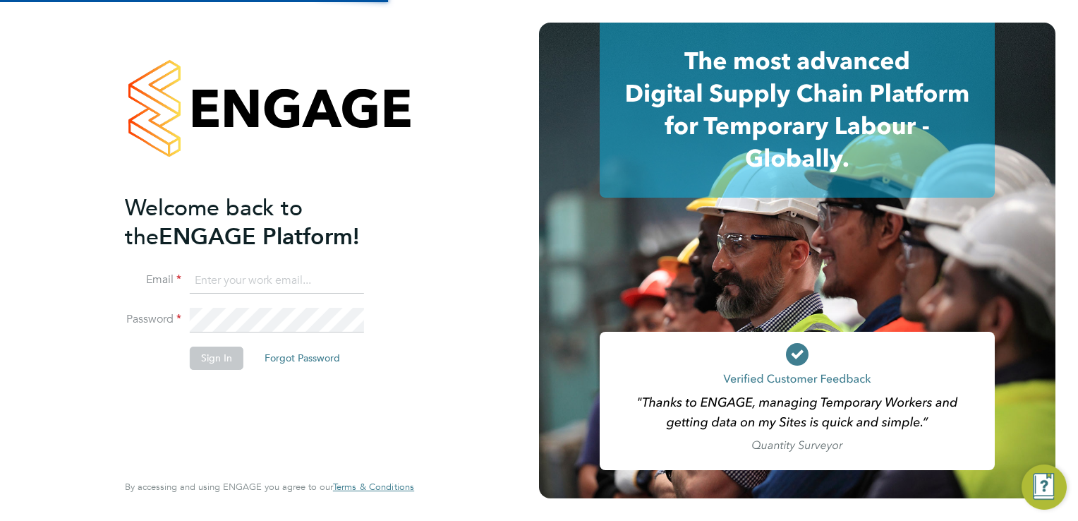
type input "[EMAIL_ADDRESS][DOMAIN_NAME]"
